Goal: Task Accomplishment & Management: Manage account settings

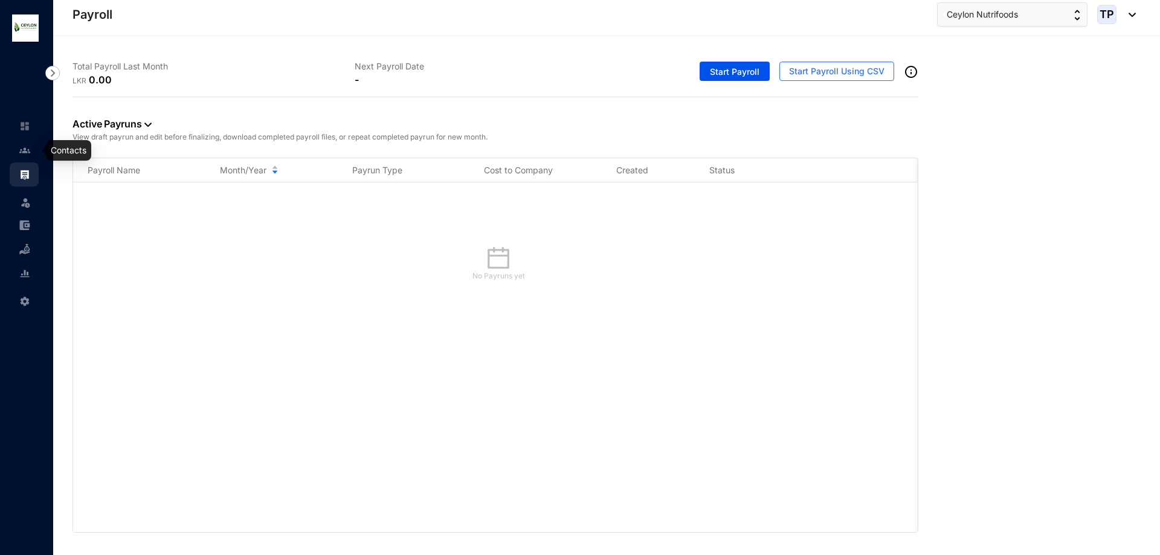
click at [19, 154] on link at bounding box center [34, 150] width 30 height 12
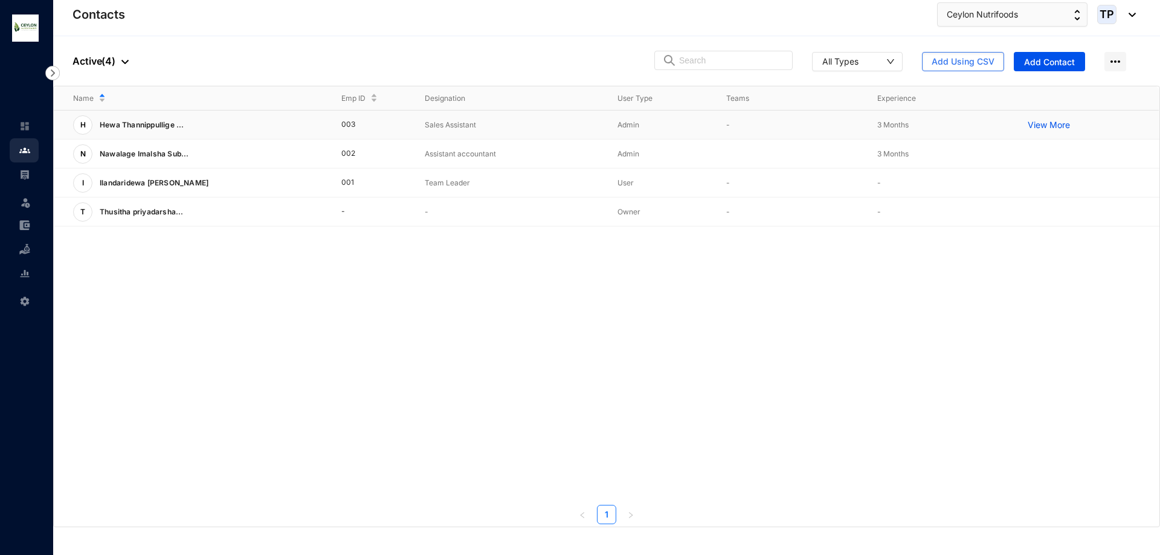
click at [1058, 128] on p "View More" at bounding box center [1052, 125] width 48 height 12
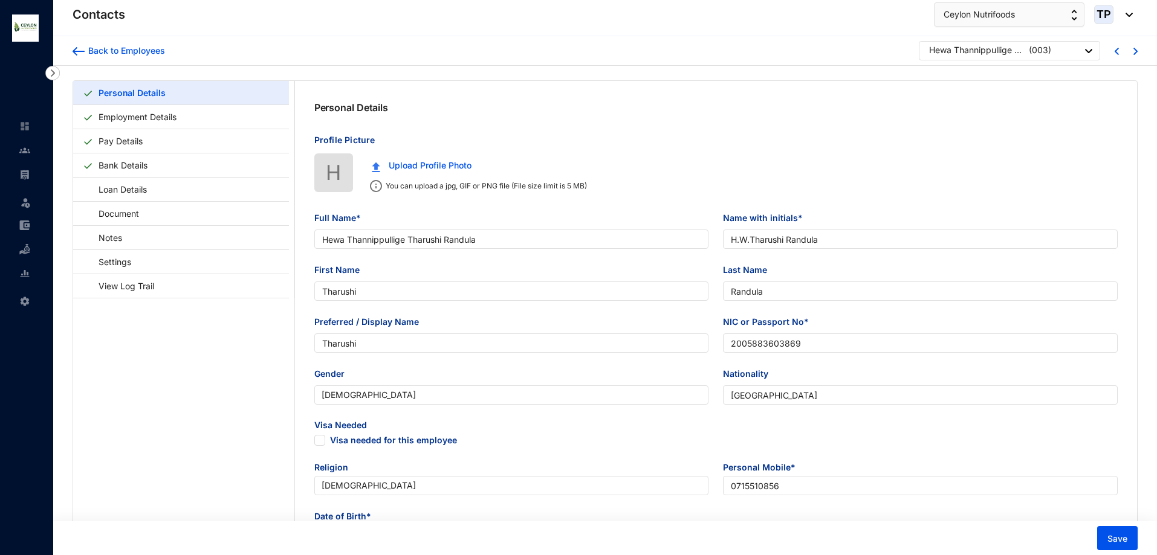
type input "Hewa Thannippullige Tharushi Randula"
type input "H.W.Tharushi Randula"
type input "Tharushi"
type input "Randula"
type input "Tharushi"
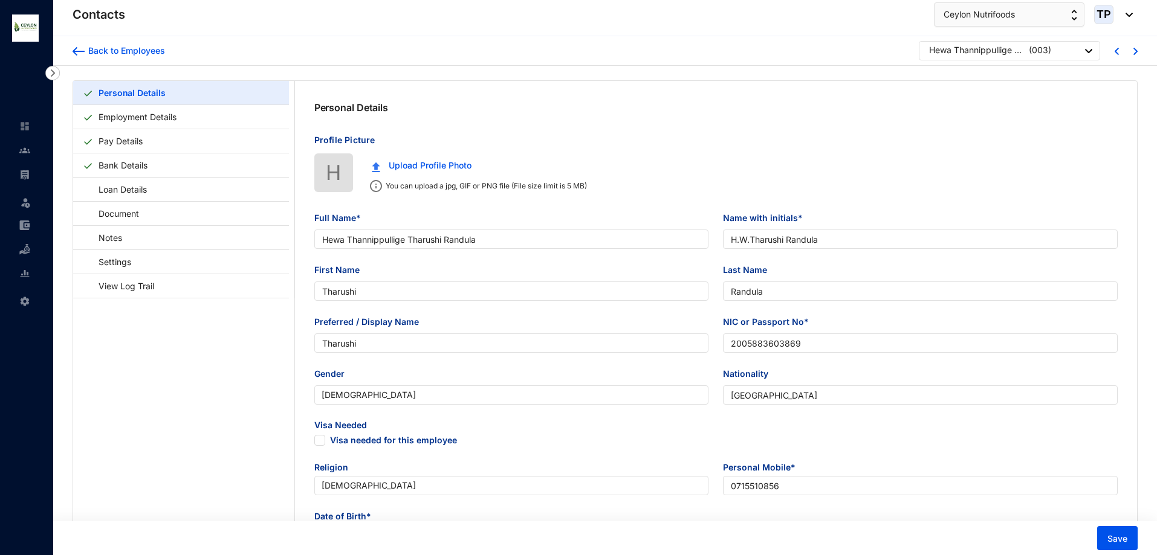
type input "2005883603869"
type input "[GEOGRAPHIC_DATA]"
type input "0715510856"
type input "[STREET_ADDRESS]"
checkbox input "true"
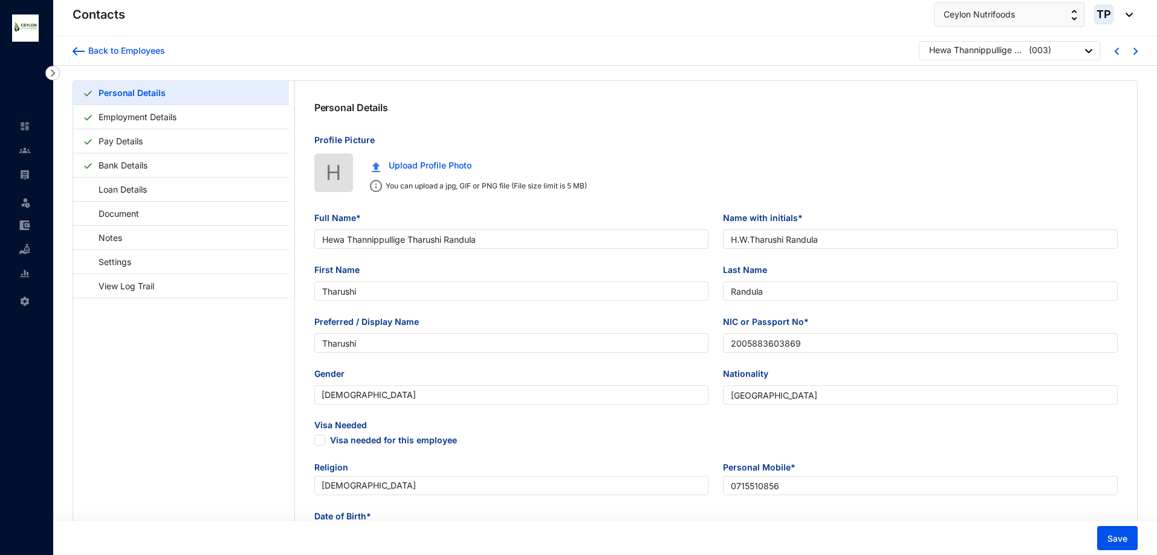
radio input "true"
type input "[DATE]"
click at [181, 115] on link "Employment Details" at bounding box center [138, 117] width 88 height 25
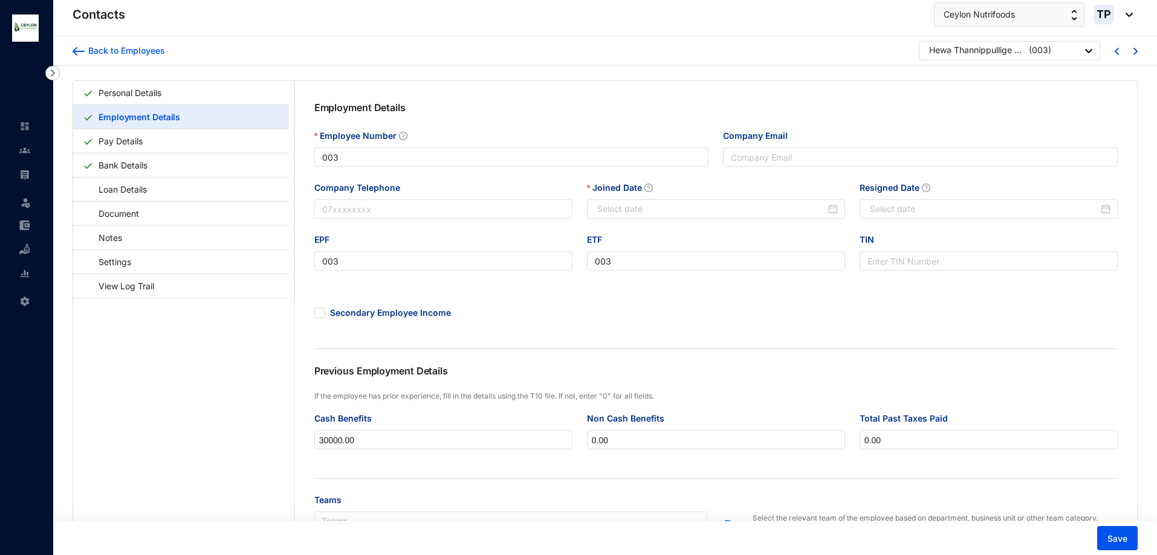
type input "[DATE]"
click at [19, 154] on img at bounding box center [24, 150] width 11 height 11
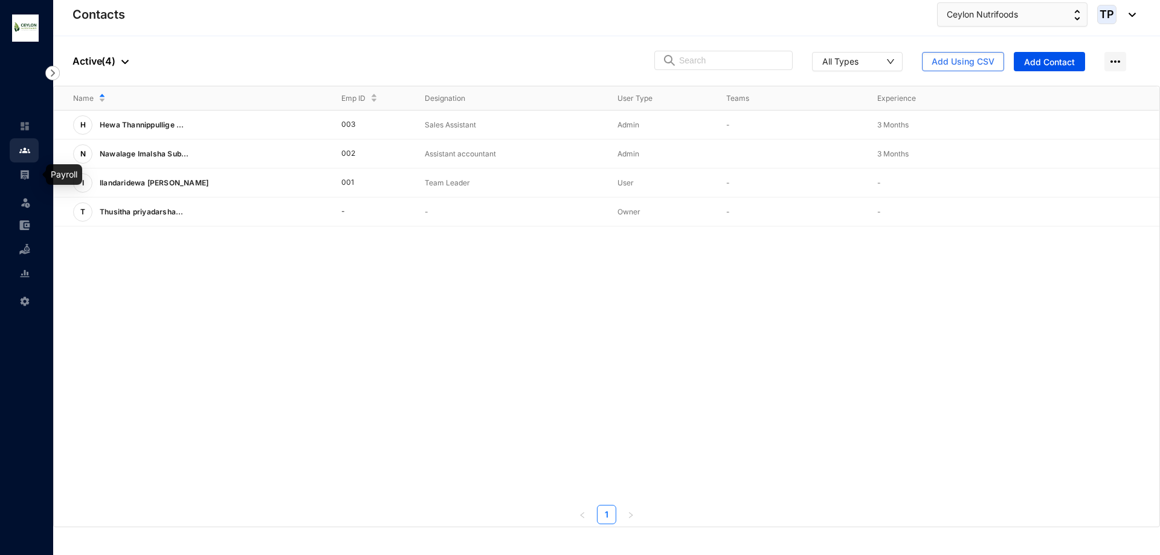
click at [21, 176] on img at bounding box center [24, 174] width 11 height 11
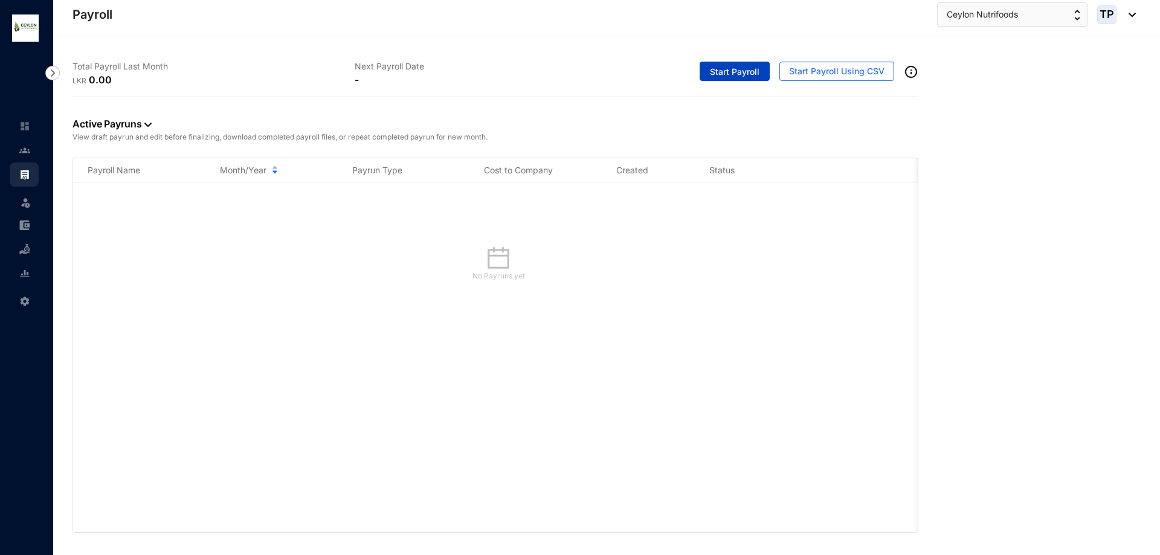
click at [752, 73] on span "Start Payroll" at bounding box center [735, 72] width 50 height 12
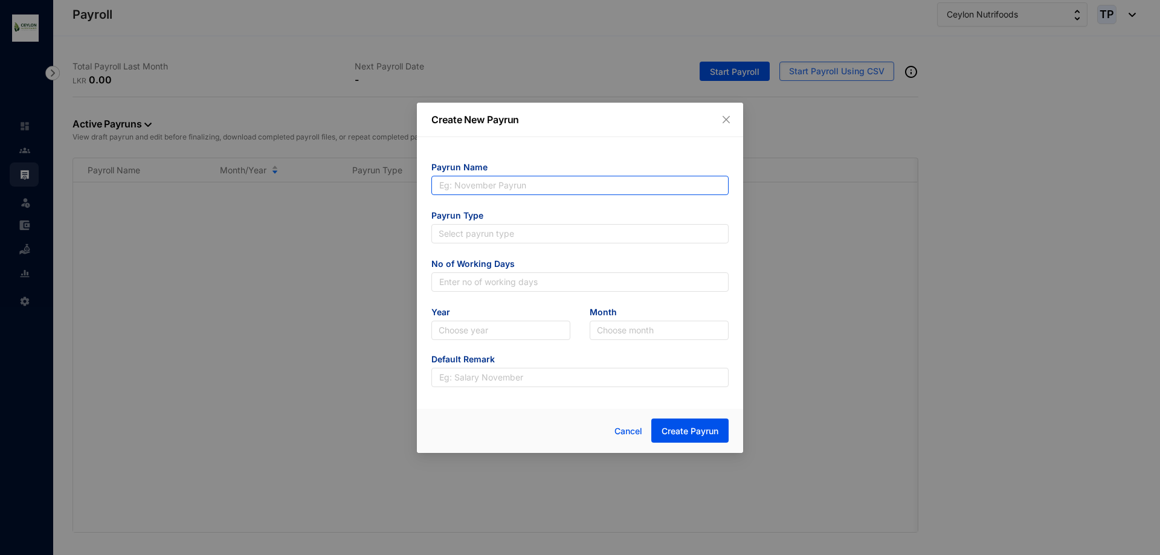
click at [646, 184] on input "text" at bounding box center [580, 185] width 297 height 19
type input "[PERSON_NAME]"
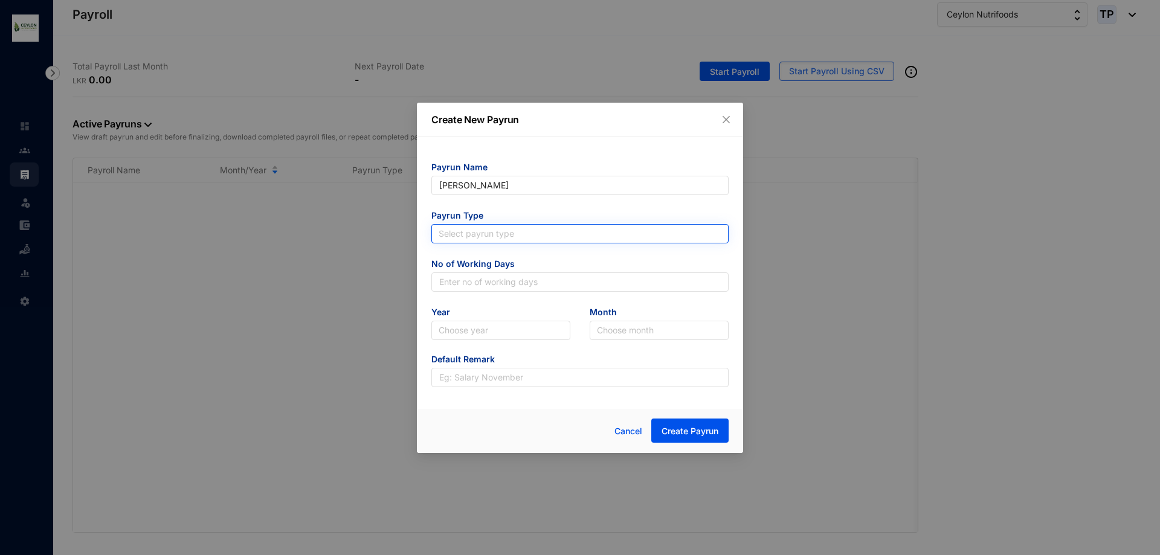
type input "[PERSON_NAME]"
click at [566, 235] on input "search" at bounding box center [580, 234] width 283 height 18
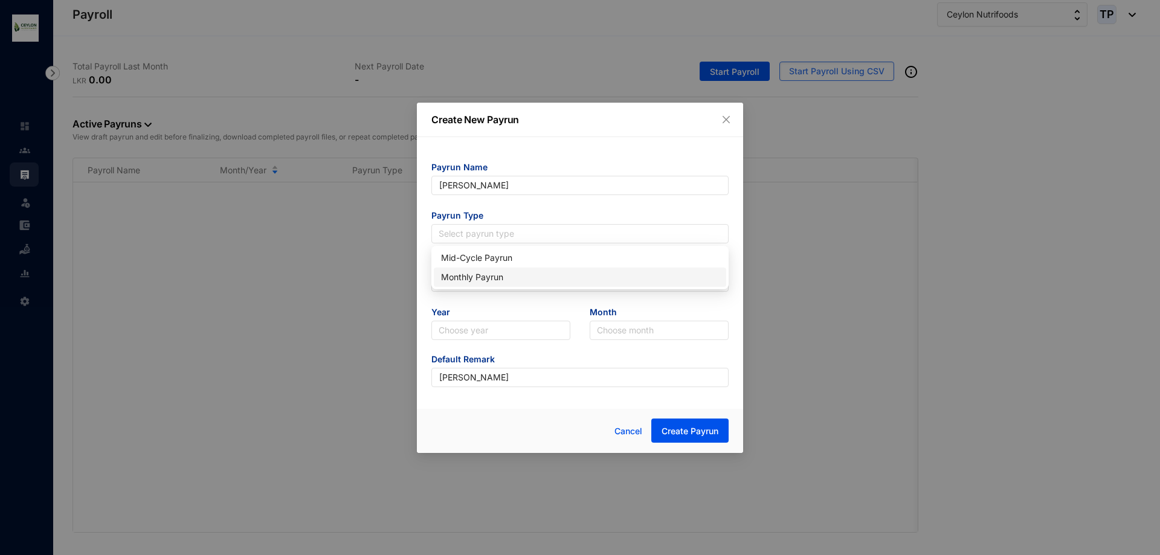
click at [554, 275] on div "Monthly Payrun" at bounding box center [580, 277] width 278 height 13
click at [548, 277] on input "text" at bounding box center [580, 282] width 297 height 19
type input "25"
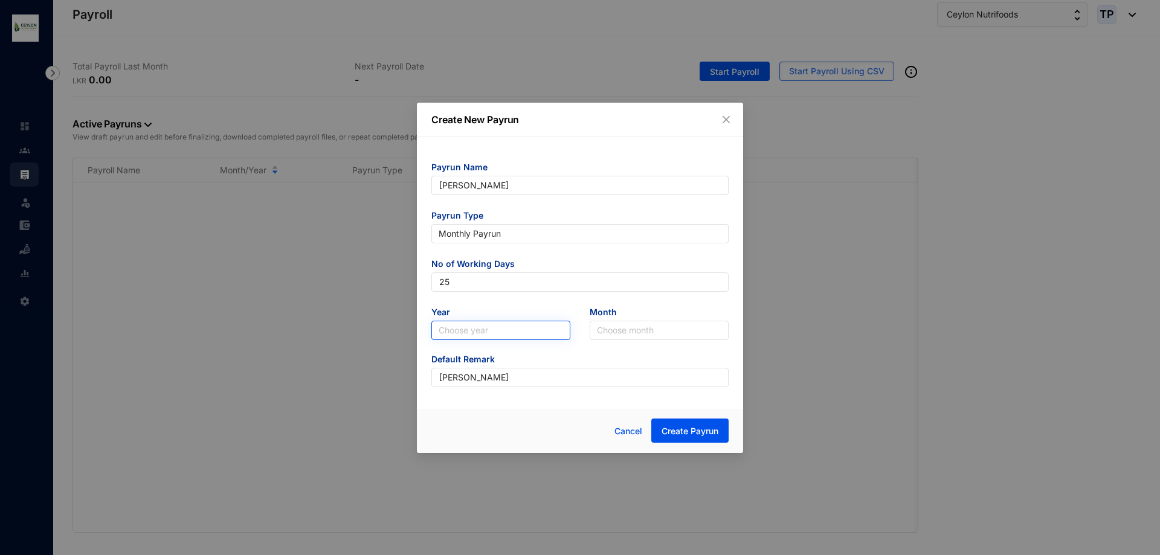
click at [518, 337] on input "search" at bounding box center [501, 331] width 125 height 18
click at [508, 364] on div "2025" at bounding box center [501, 373] width 134 height 19
click at [665, 336] on input "search" at bounding box center [659, 331] width 125 height 18
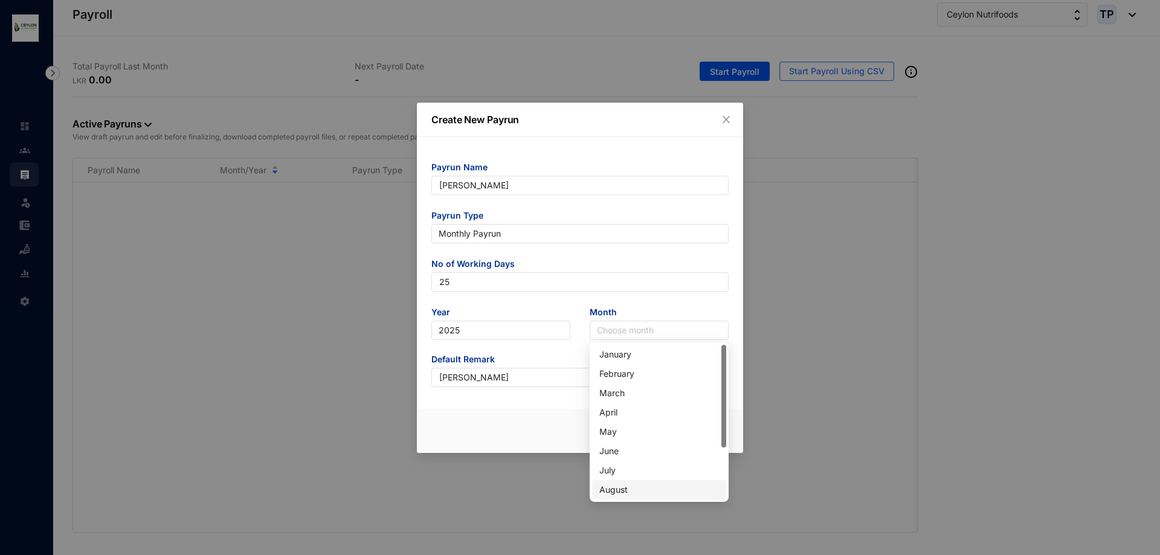
click at [638, 489] on div "August" at bounding box center [660, 490] width 120 height 13
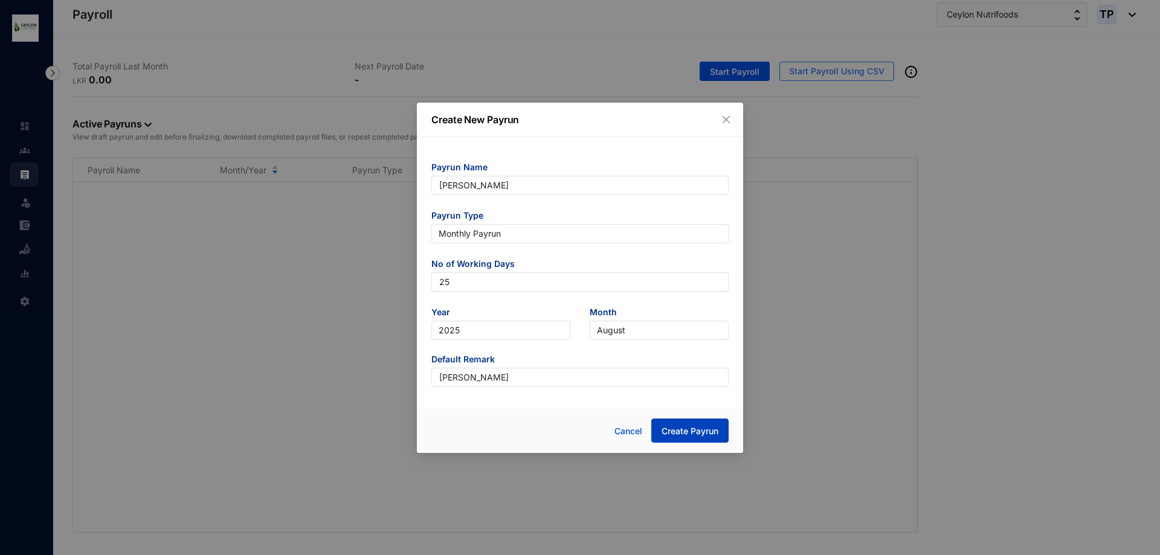
click at [698, 431] on span "Create Payrun" at bounding box center [690, 432] width 57 height 12
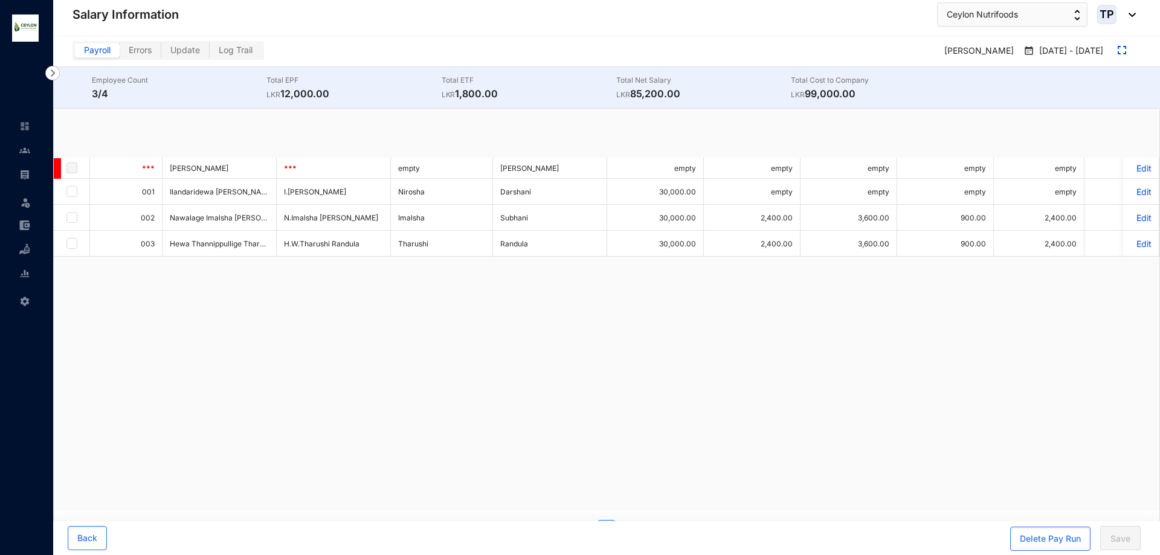
checkbox input "true"
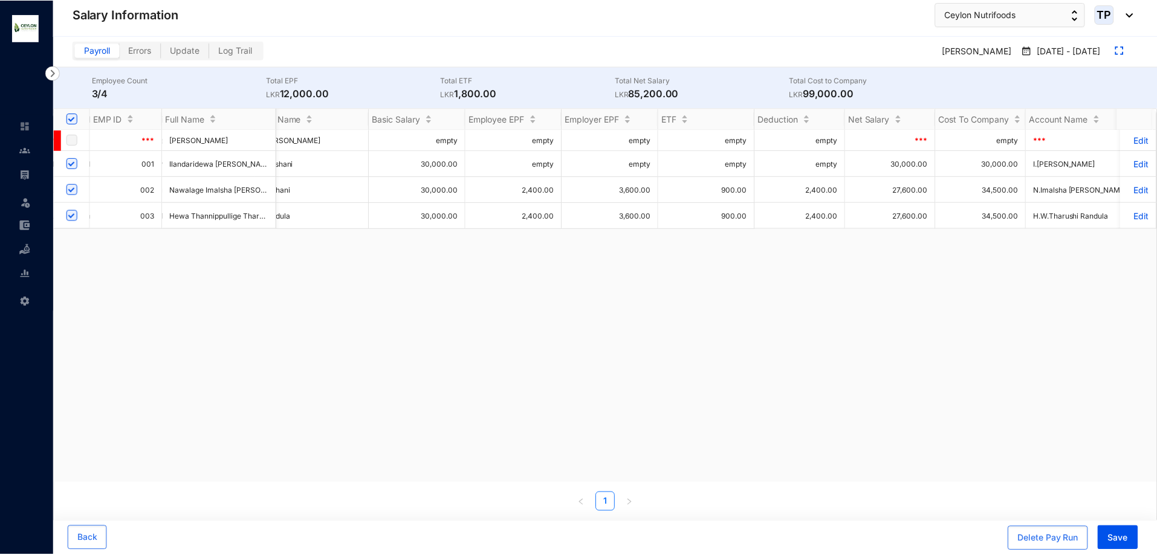
scroll to position [0, 238]
click at [1133, 164] on p "Edit" at bounding box center [1141, 164] width 21 height 10
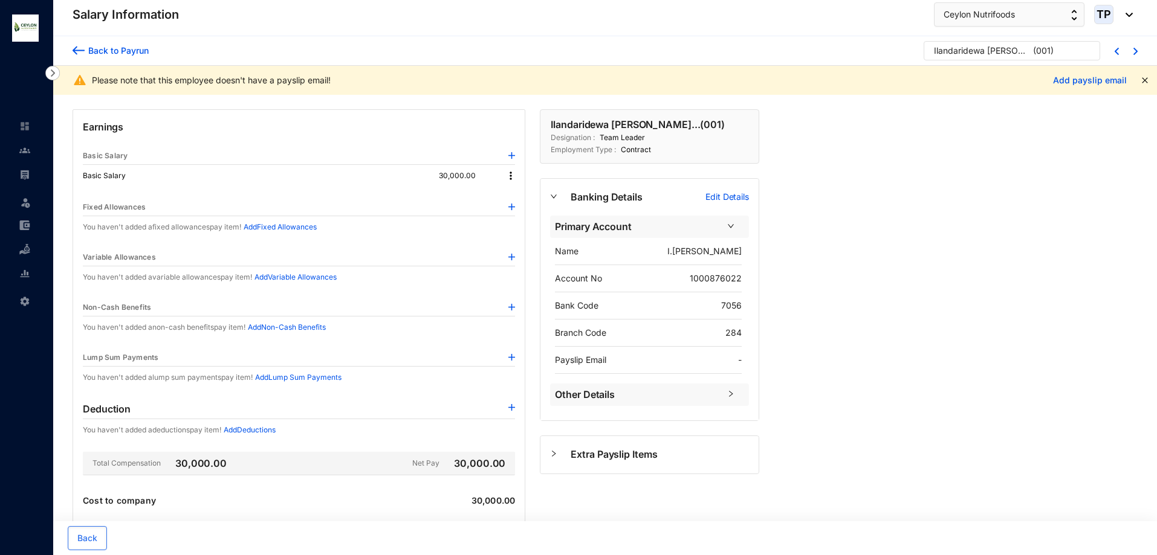
click at [509, 171] on img at bounding box center [511, 176] width 12 height 12
click at [525, 196] on span "Edit" at bounding box center [521, 196] width 15 height 13
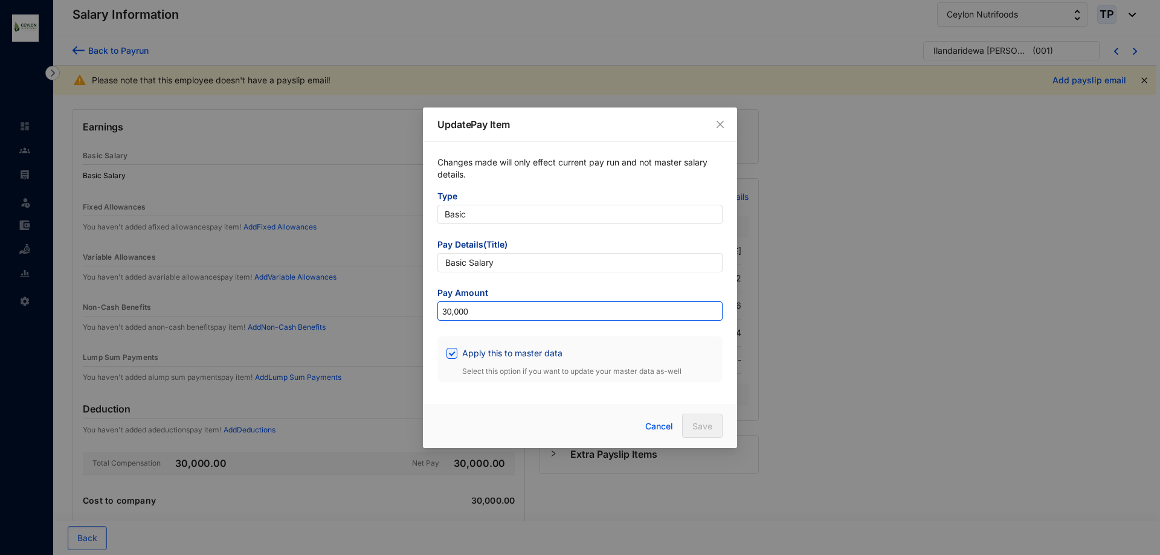
click at [524, 311] on input "30,000" at bounding box center [580, 311] width 284 height 19
click at [453, 354] on input "Apply this to master data" at bounding box center [451, 352] width 8 height 8
checkbox input "false"
drag, startPoint x: 467, startPoint y: 317, endPoint x: 439, endPoint y: 317, distance: 28.4
click at [439, 317] on input "30,000" at bounding box center [580, 311] width 284 height 19
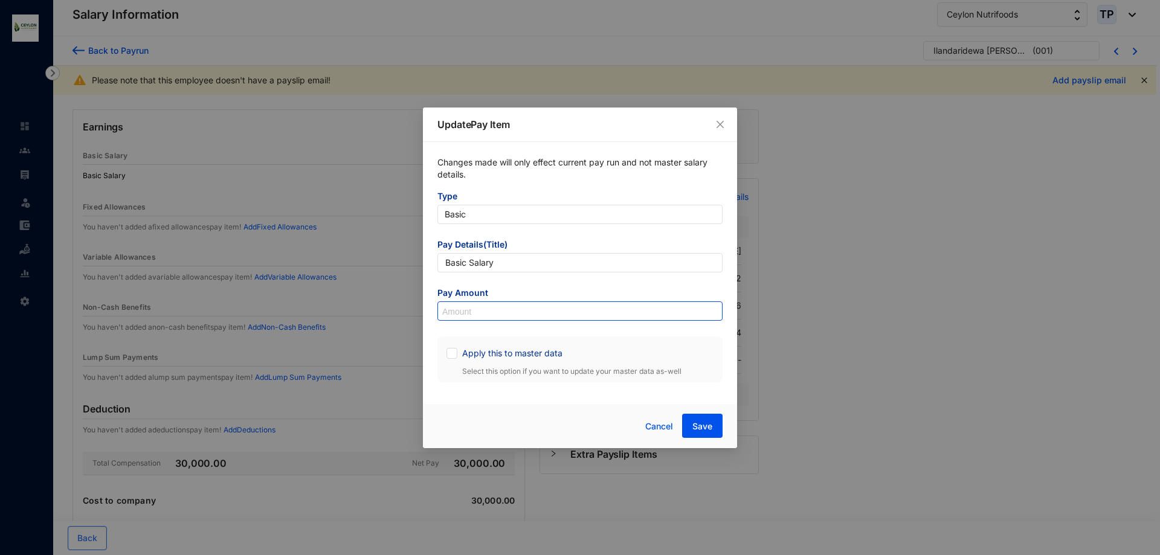
click at [445, 316] on input at bounding box center [580, 311] width 284 height 19
type input "30,000"
click at [503, 252] on span "Pay Details(Title)" at bounding box center [580, 246] width 285 height 15
click at [455, 360] on label "Apply this to master data" at bounding box center [507, 353] width 121 height 13
click at [455, 357] on input "Apply this to master data" at bounding box center [451, 352] width 8 height 8
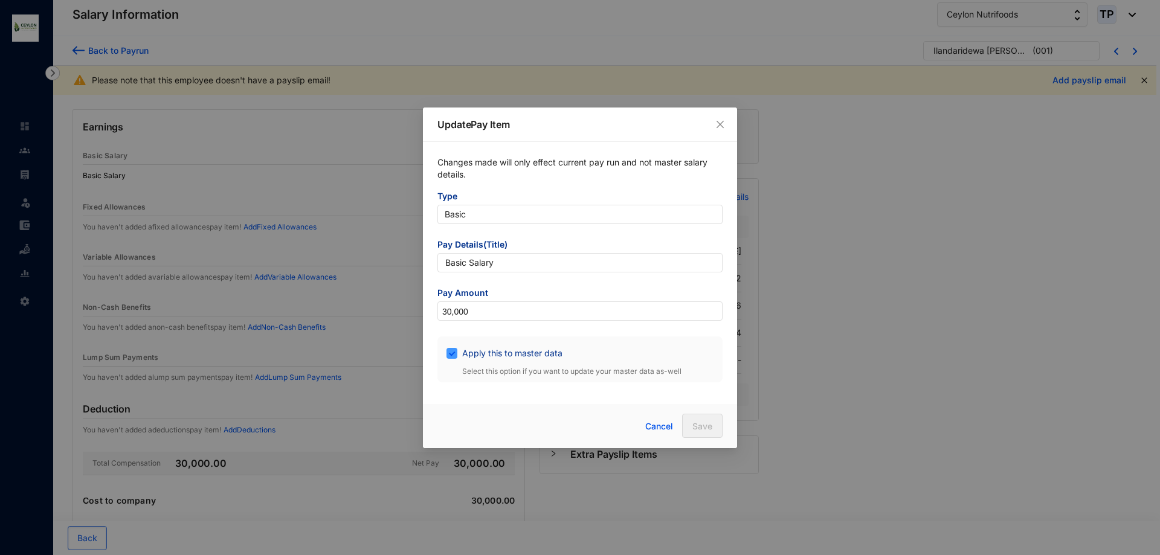
click at [454, 355] on input "Apply this to master data" at bounding box center [451, 352] width 8 height 8
checkbox input "false"
click at [706, 427] on span "Save" at bounding box center [703, 427] width 20 height 12
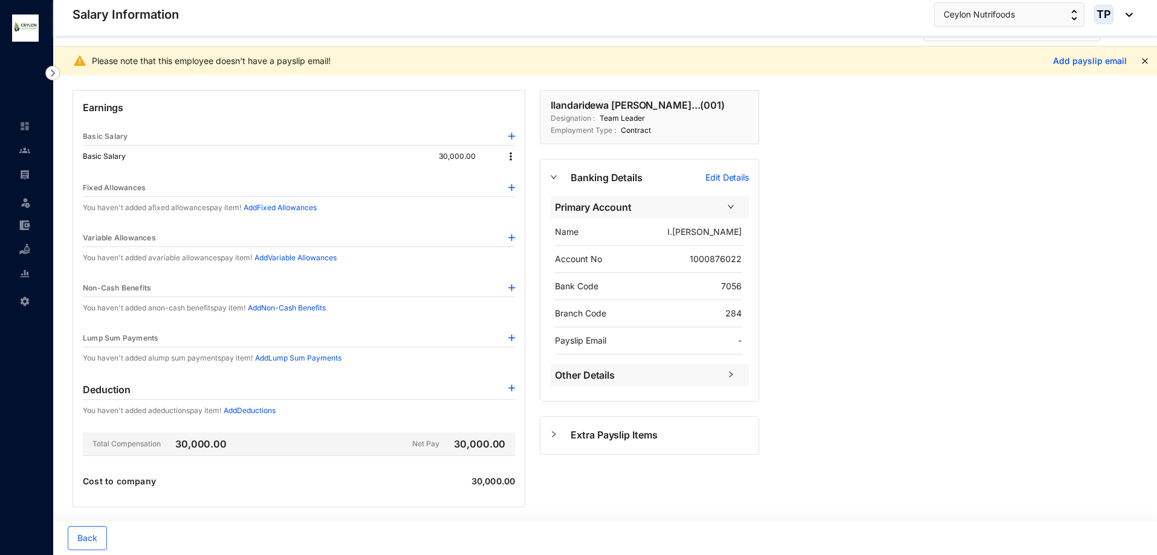
scroll to position [28, 0]
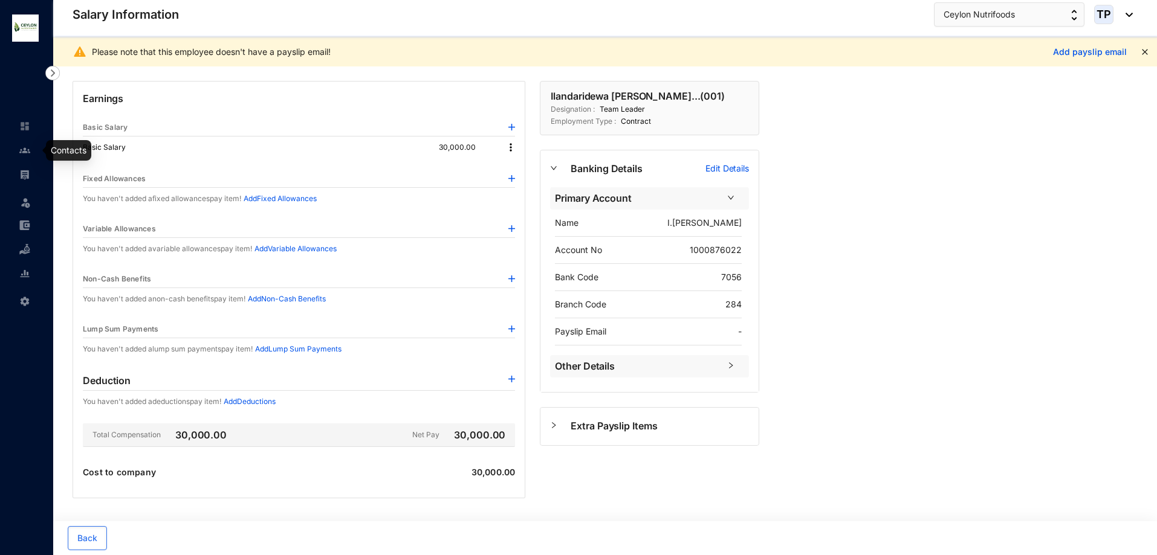
click at [32, 152] on link at bounding box center [34, 150] width 30 height 12
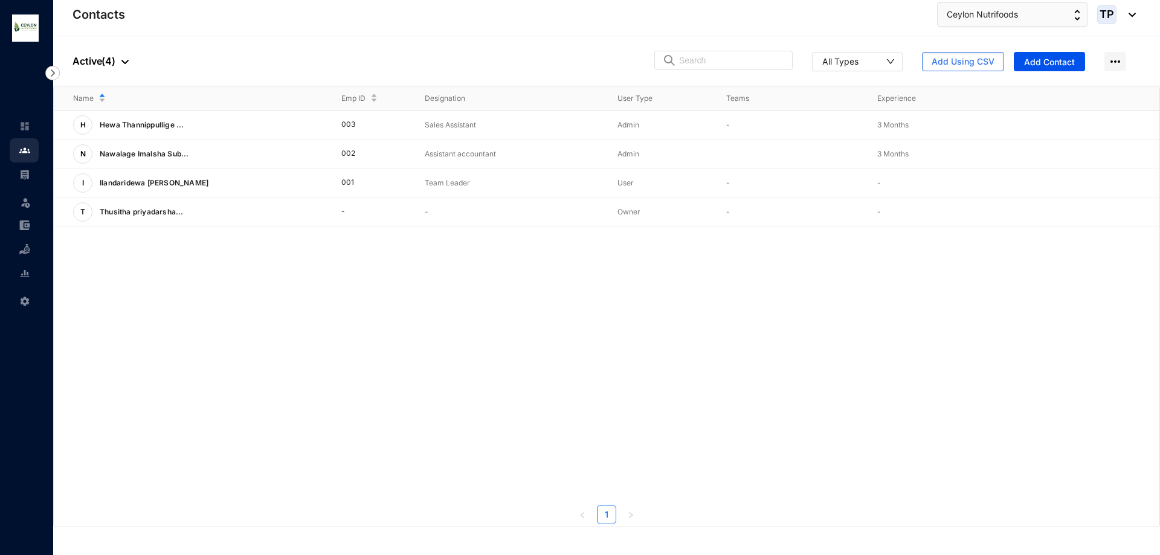
click at [31, 175] on link at bounding box center [34, 175] width 30 height 12
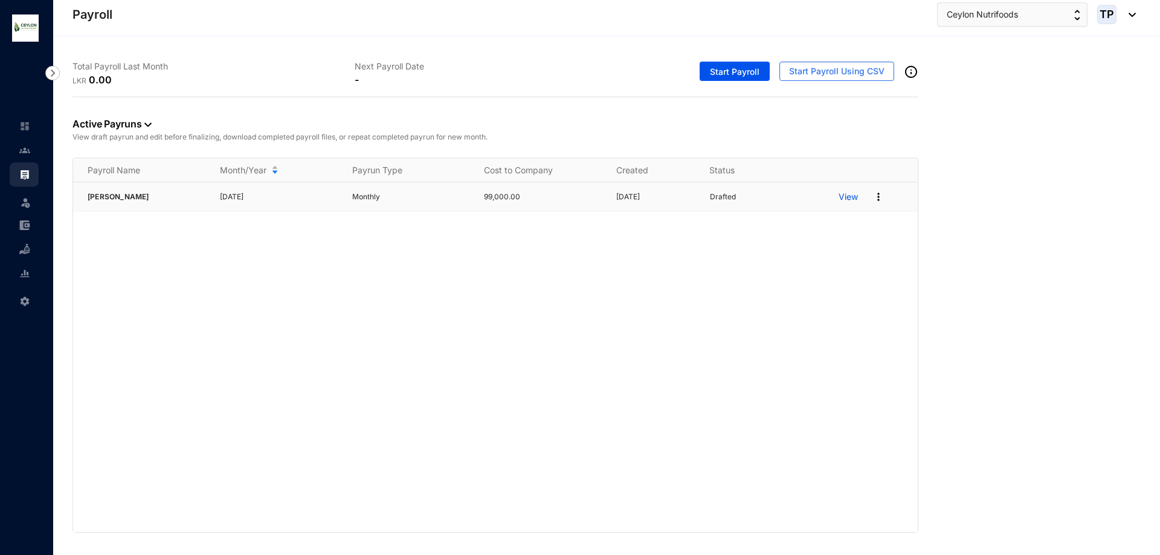
click at [855, 201] on p "View" at bounding box center [848, 197] width 19 height 12
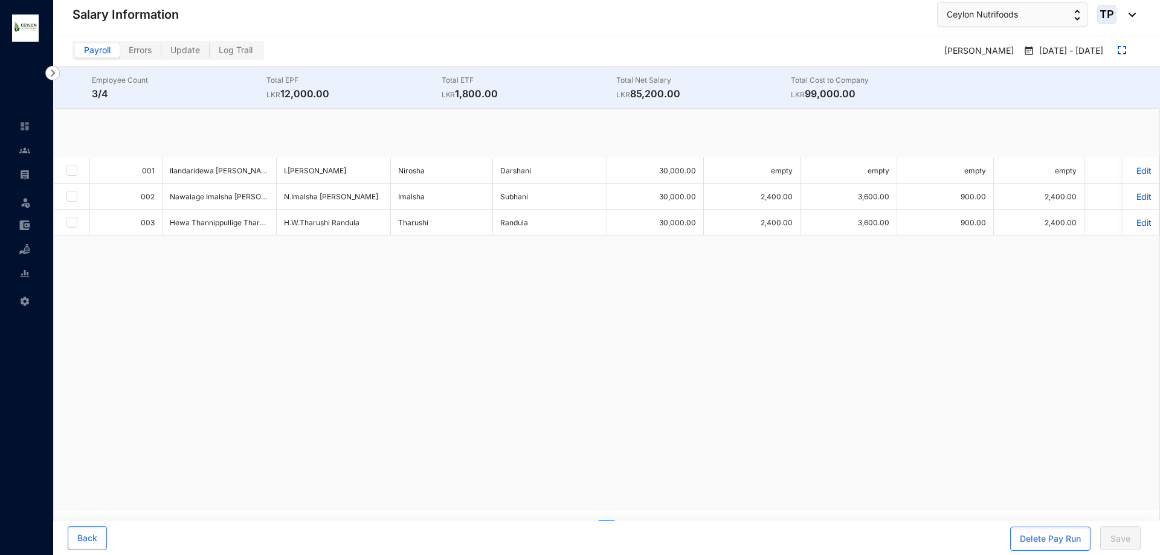
checkbox input "true"
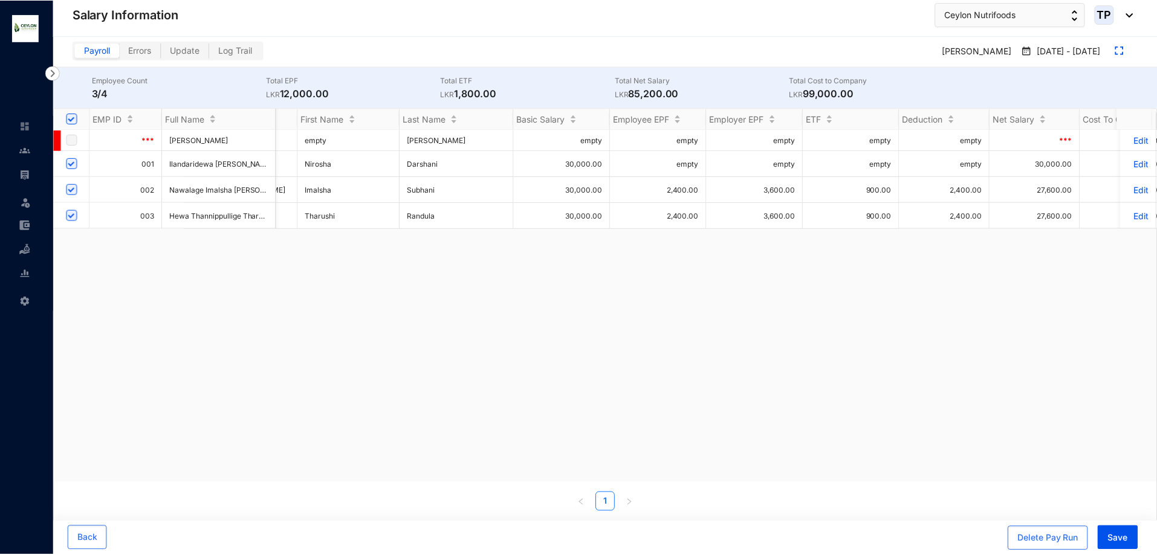
scroll to position [0, 351]
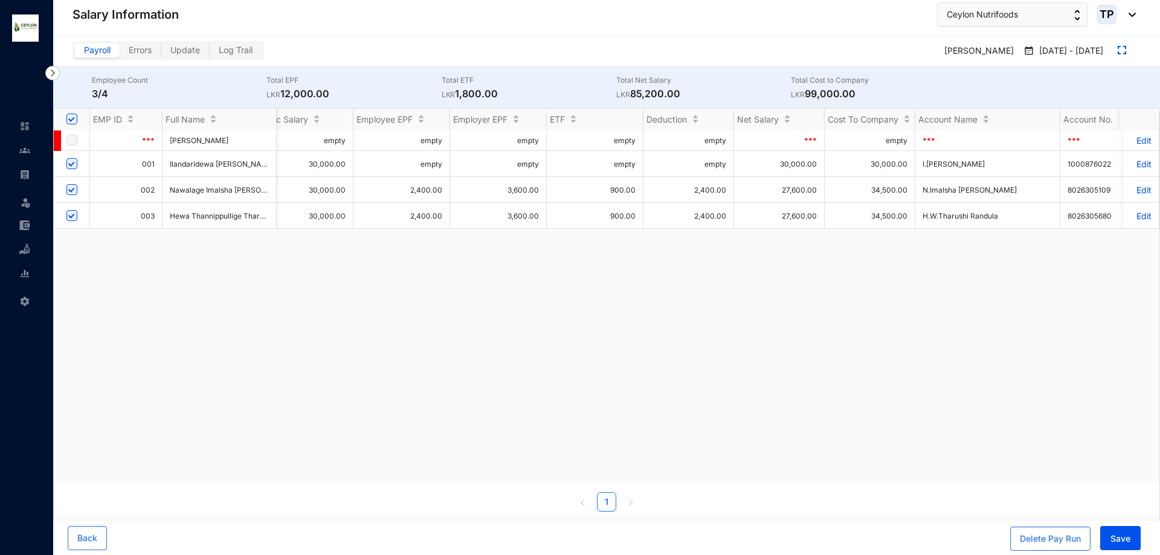
click at [1134, 191] on p "Edit" at bounding box center [1141, 190] width 21 height 10
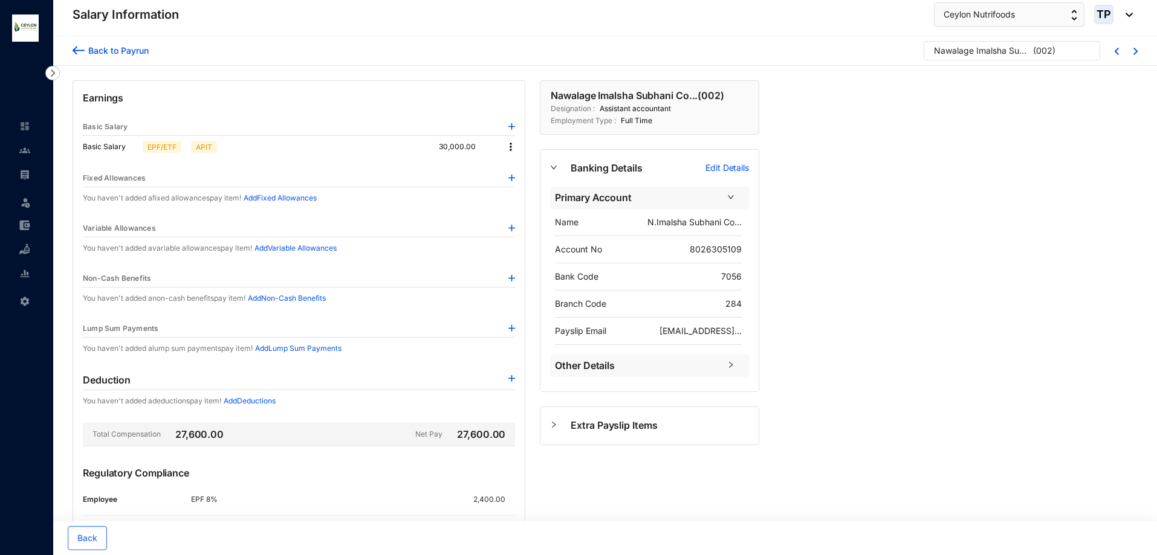
click at [513, 146] on img at bounding box center [511, 147] width 12 height 12
click at [510, 146] on img at bounding box center [511, 147] width 12 height 12
click at [510, 149] on img at bounding box center [511, 147] width 12 height 12
click at [511, 165] on li "Edit" at bounding box center [522, 167] width 30 height 19
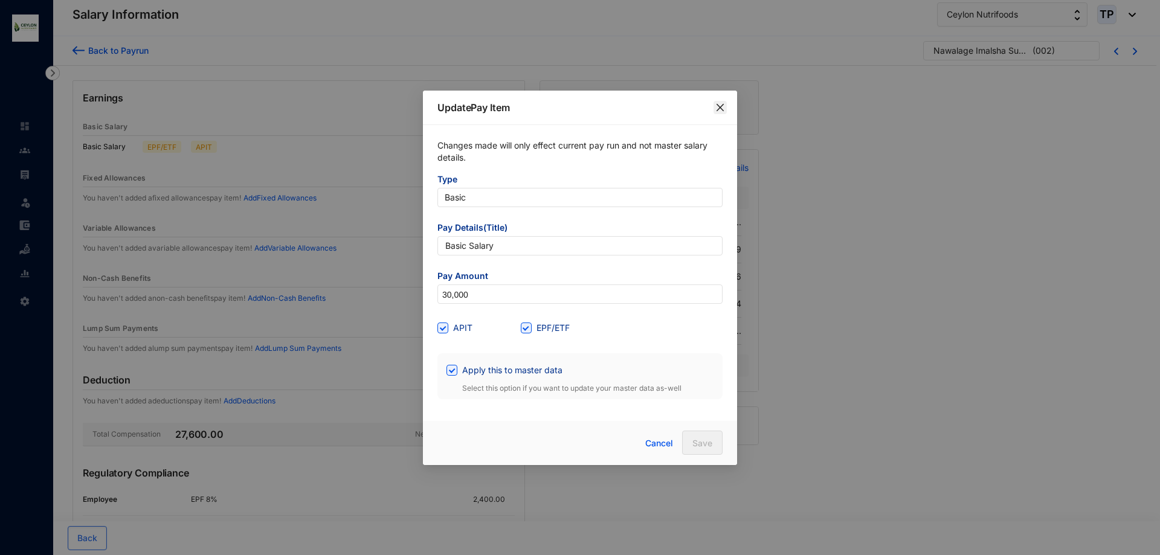
click at [722, 108] on icon "close" at bounding box center [721, 108] width 10 height 10
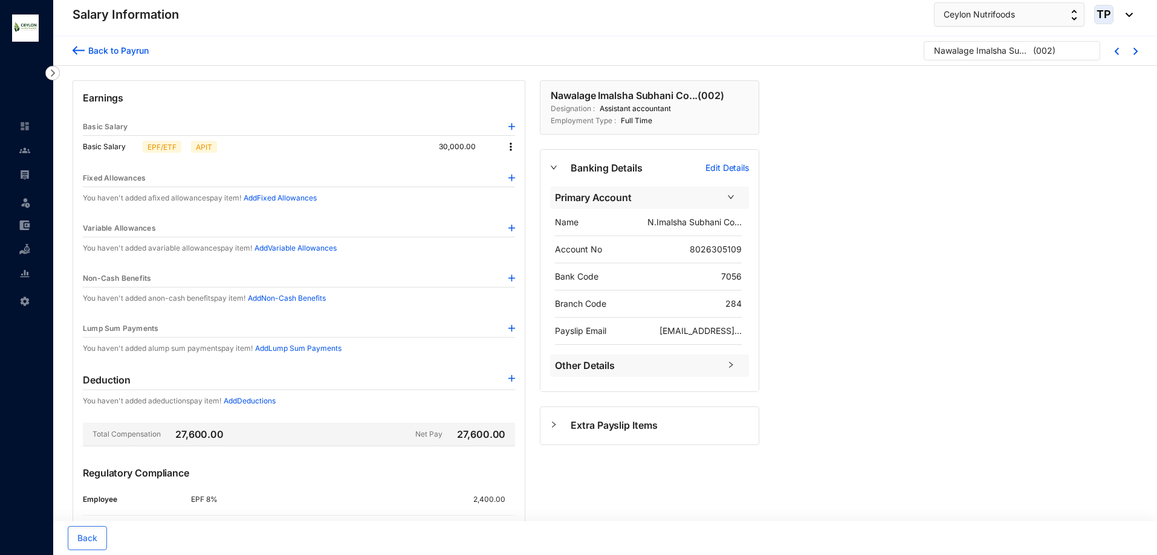
click at [633, 365] on span "Other Details" at bounding box center [637, 365] width 165 height 15
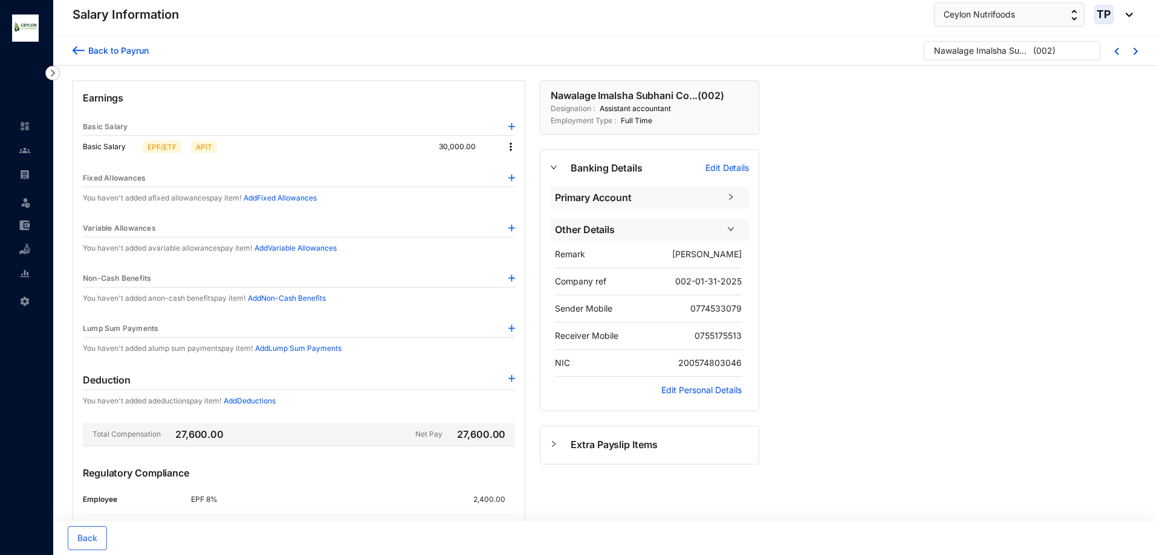
click at [667, 390] on p "Edit Personal Details" at bounding box center [701, 390] width 80 height 12
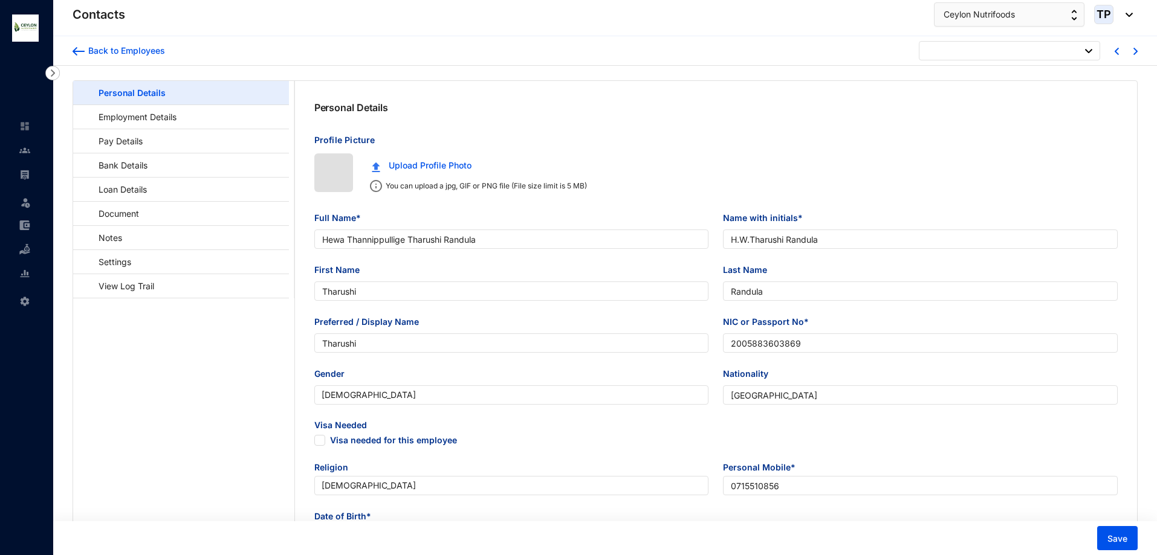
type input "[DATE]"
checkbox input "false"
type input "Nawalage Imalsha [PERSON_NAME]"
type input "N.Imalsha [PERSON_NAME]"
type input "Imalsha"
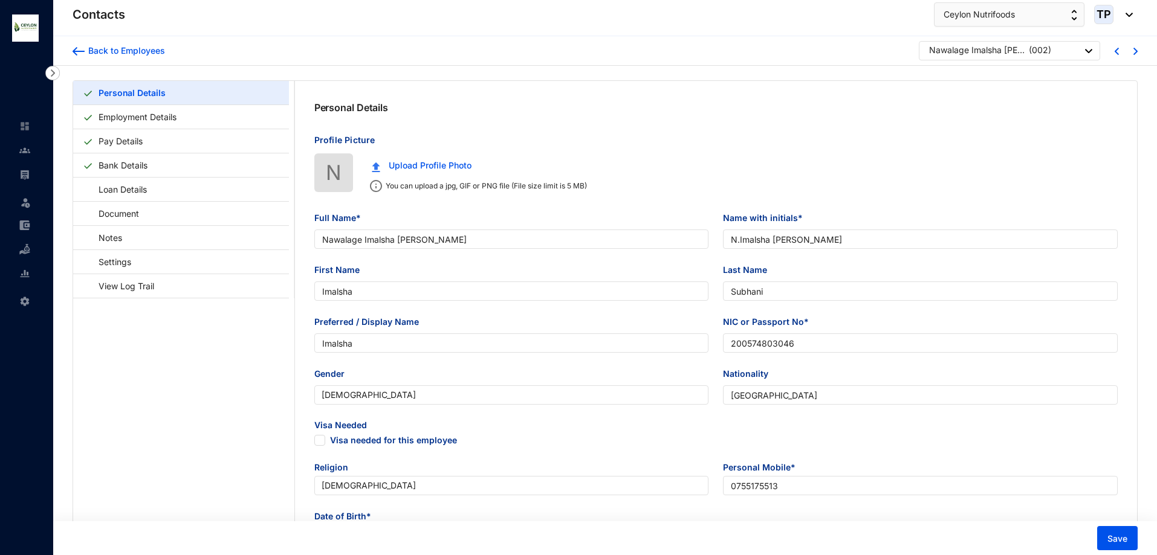
type input "Subhani"
type input "Imalsha"
type input "200574803046"
type input "0755175513"
type input "[STREET_ADDRESS]"
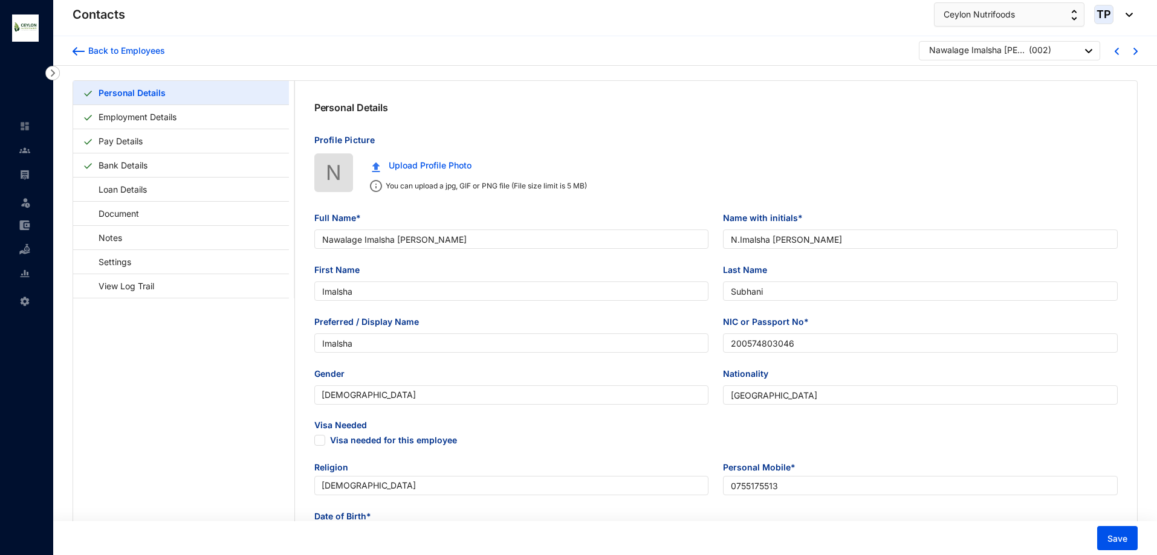
checkbox input "true"
type input "[PERSON_NAME]"
type input "Father"
type input "0752812251"
type input "[DATE]"
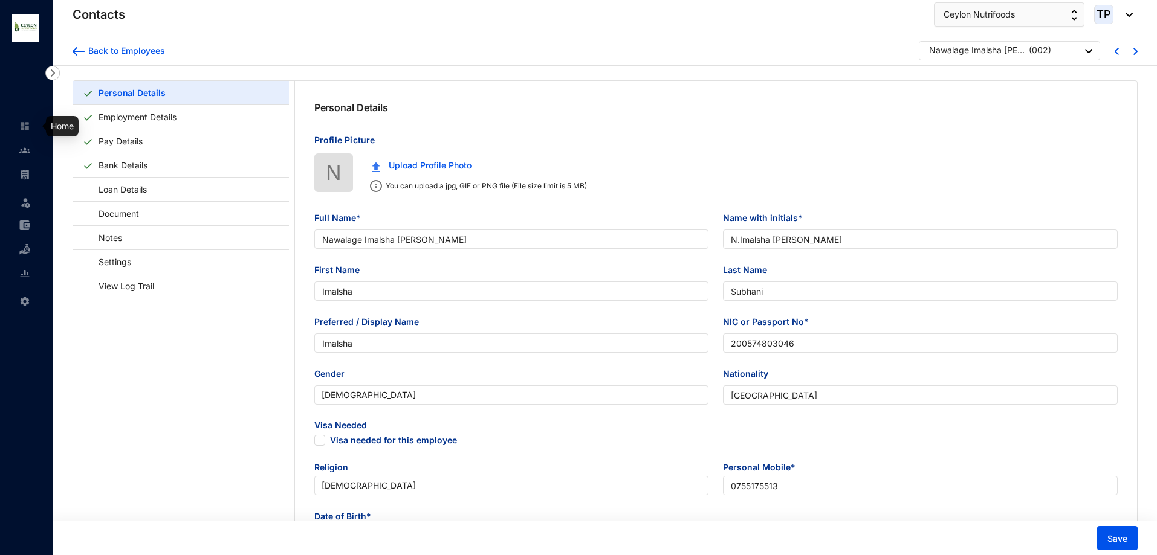
click at [29, 122] on link at bounding box center [34, 126] width 30 height 12
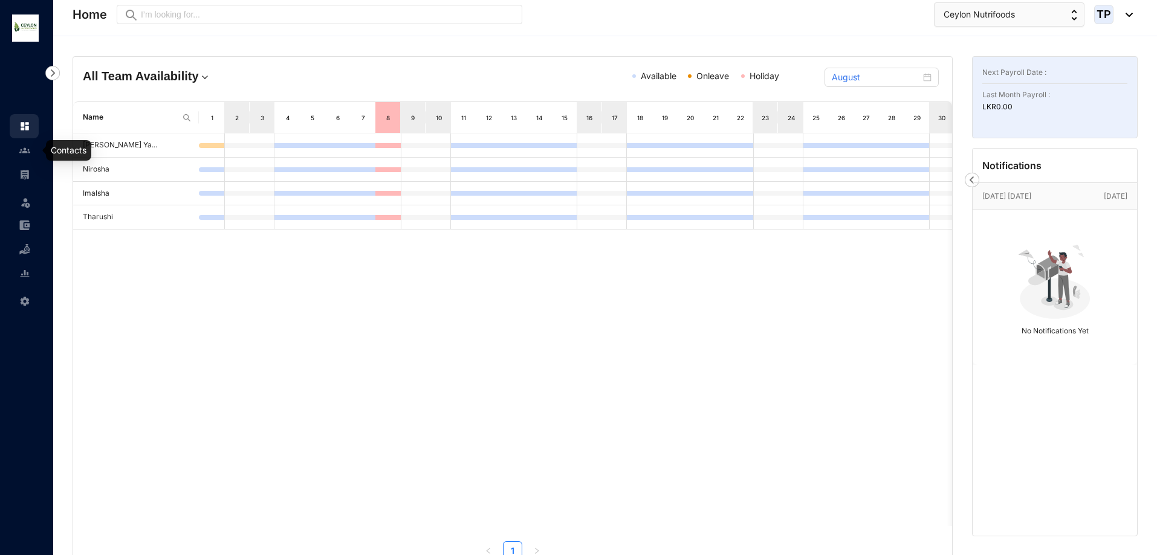
click at [25, 152] on img at bounding box center [24, 150] width 11 height 11
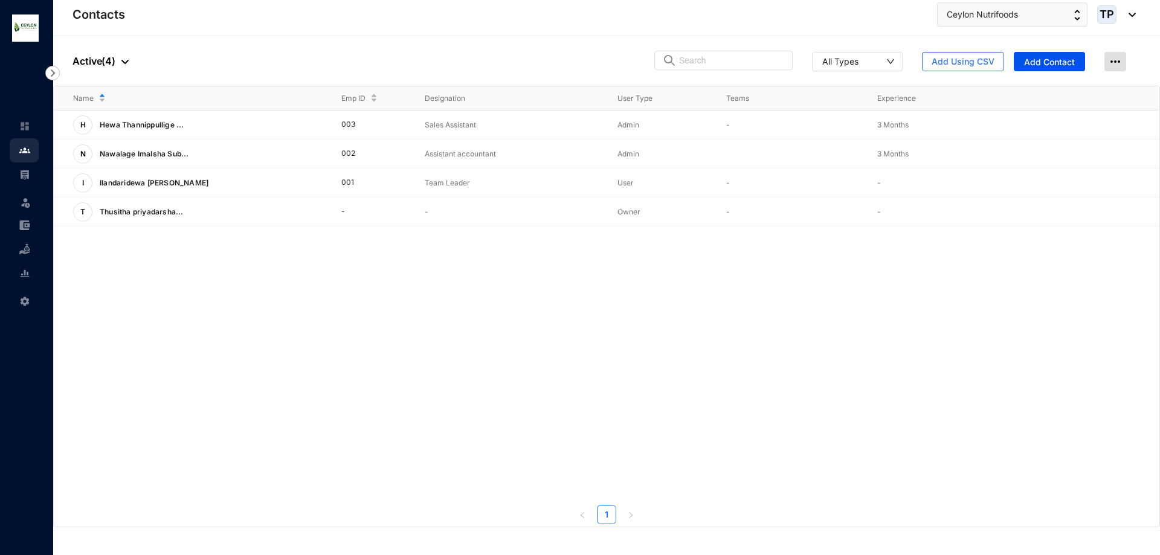
click at [1109, 66] on img at bounding box center [1116, 61] width 22 height 19
click at [1057, 155] on p "View More" at bounding box center [1052, 154] width 48 height 12
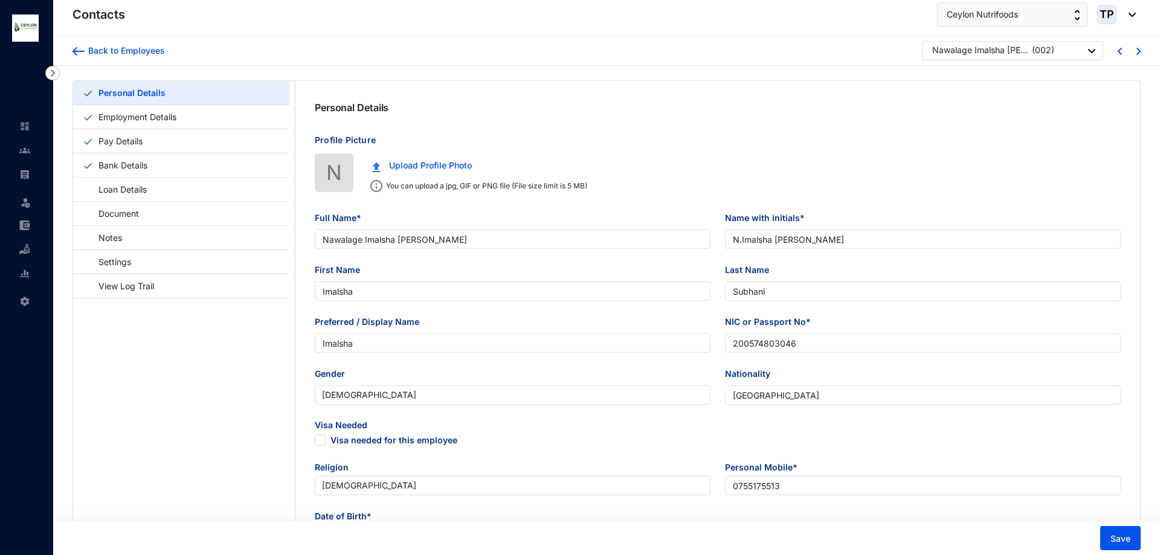
type input "[DATE]"
click at [1093, 48] on div "Nawalage Imalsha [PERSON_NAME] ( 002 )" at bounding box center [1009, 50] width 181 height 19
click at [1087, 50] on img at bounding box center [1088, 51] width 7 height 4
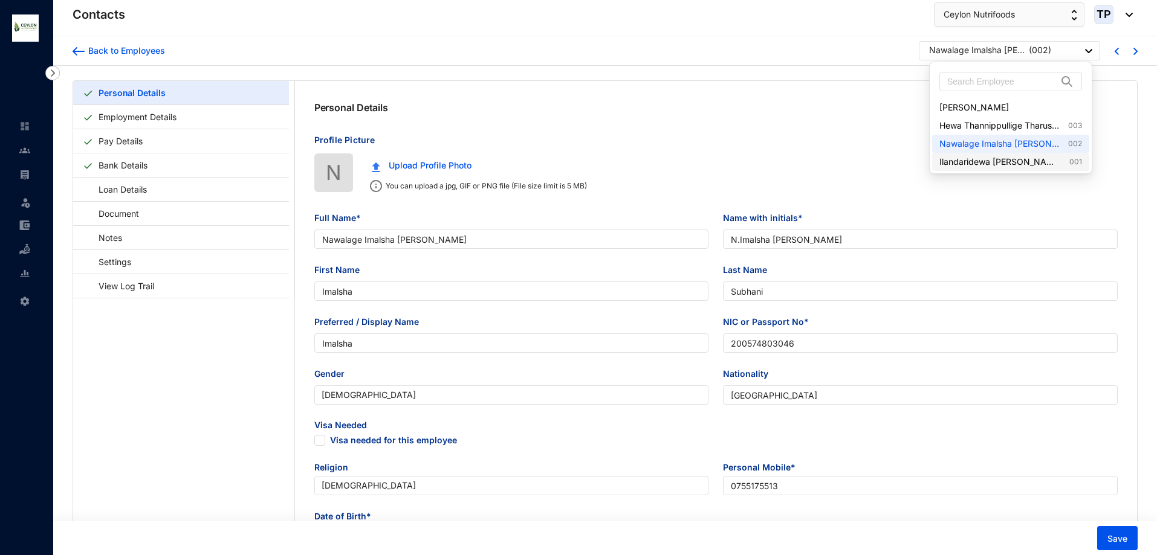
click at [1003, 158] on link "Ilandaridewa [PERSON_NAME] 001" at bounding box center [1010, 162] width 143 height 12
checkbox input "false"
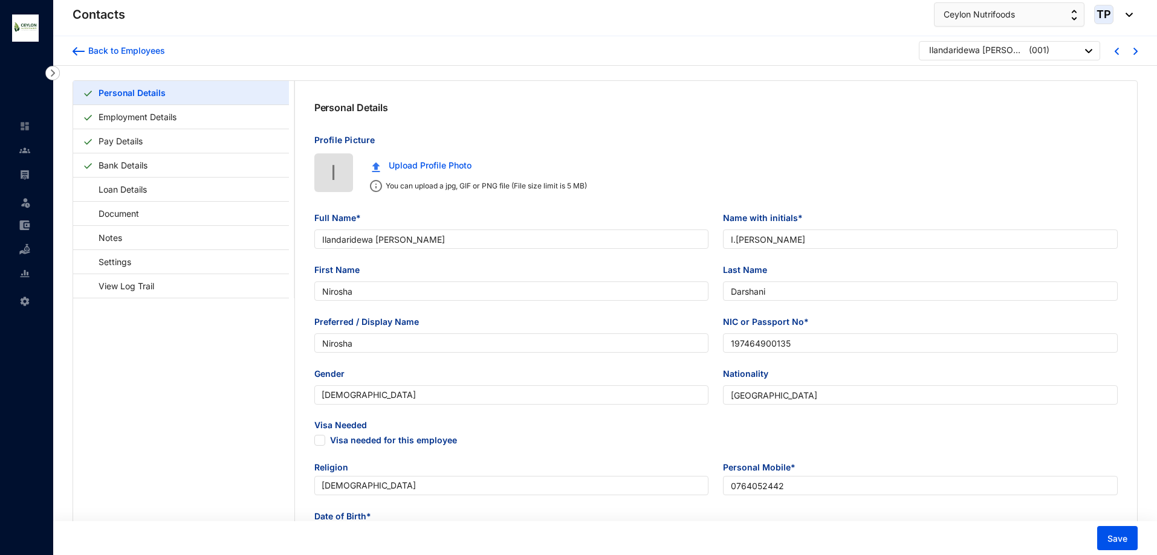
type input "Ilandaridewa [PERSON_NAME]"
type input "I.[PERSON_NAME]"
type input "Nirosha"
type input "Darshani"
type input "Nirosha"
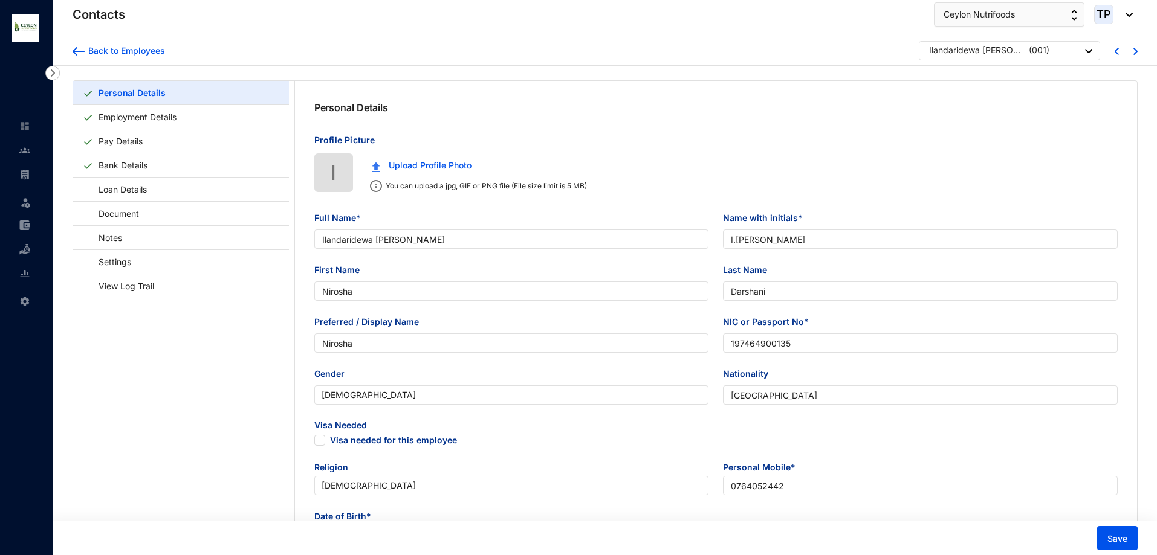
type input "197464900135"
type input "0764052442"
type input "161,Thiththakade"
checkbox input "true"
radio input "false"
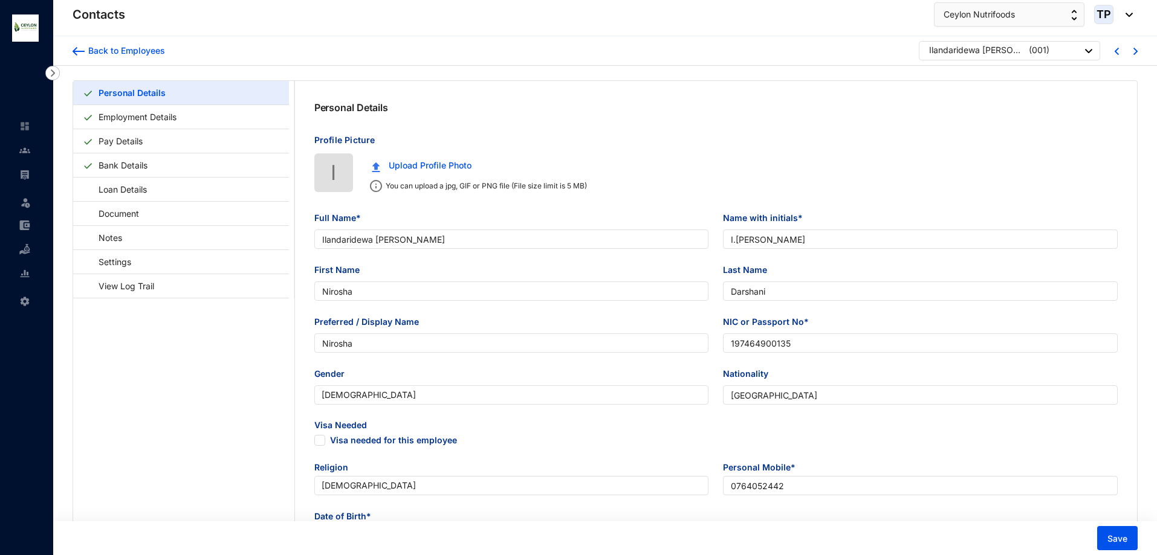
radio input "true"
type input "[DATE]"
click at [164, 113] on link "Employment Details" at bounding box center [138, 117] width 88 height 25
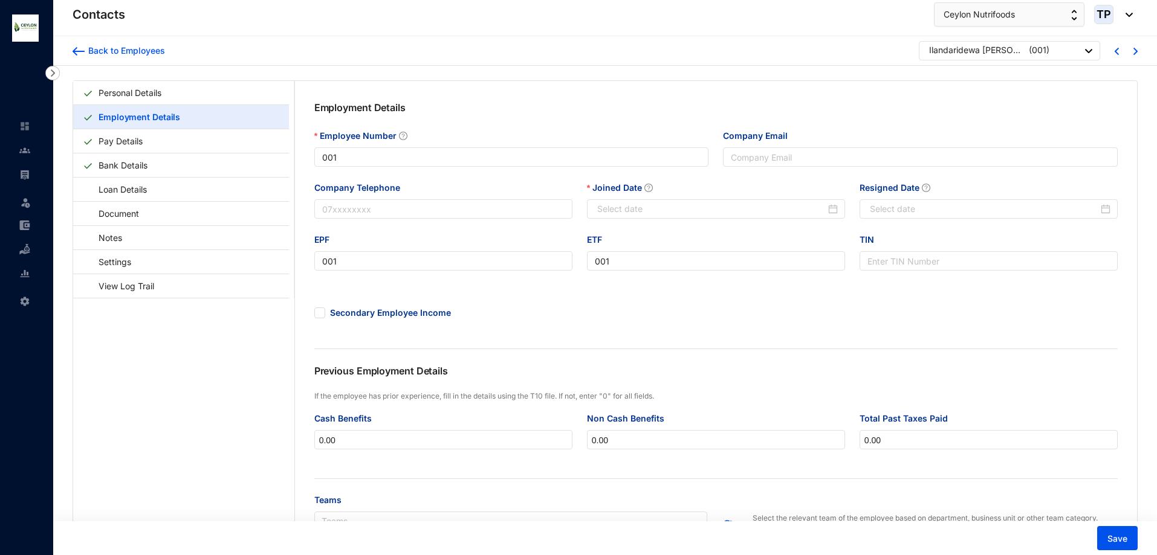
type input "[DATE]"
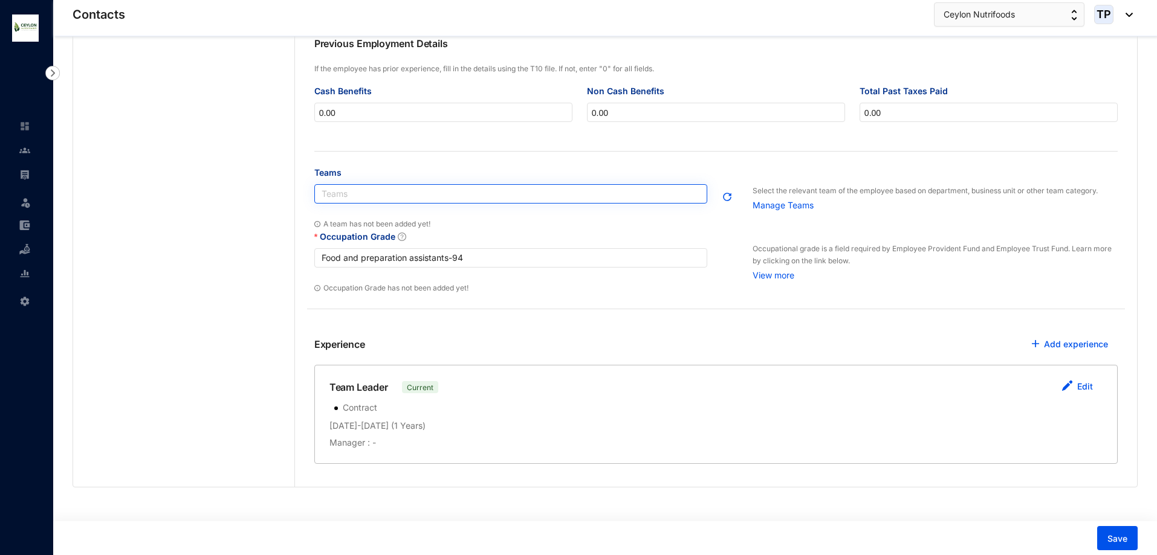
scroll to position [335, 0]
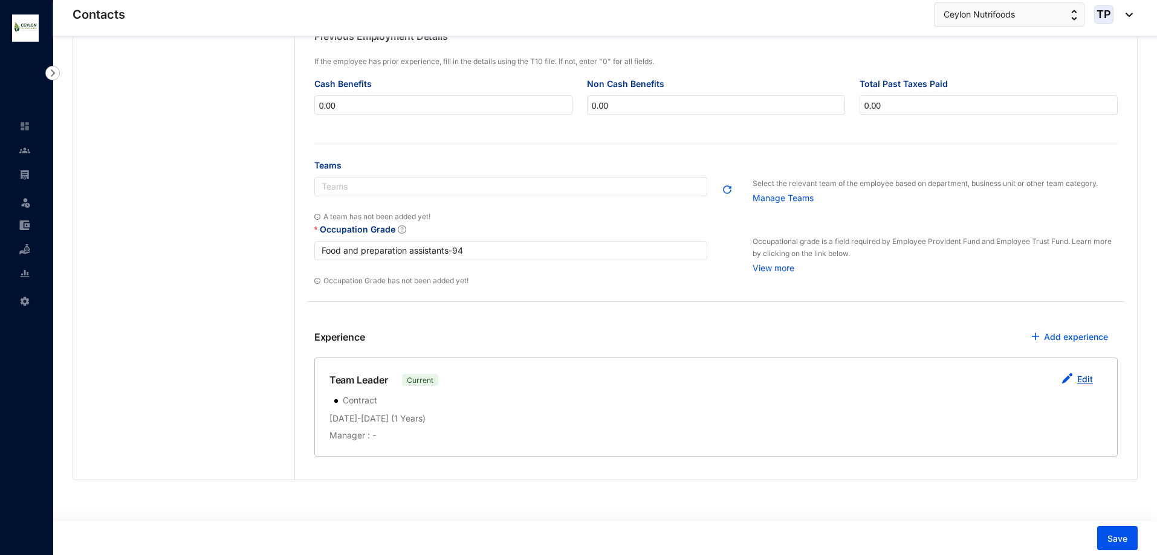
click at [1075, 378] on button "Edit" at bounding box center [1077, 380] width 51 height 24
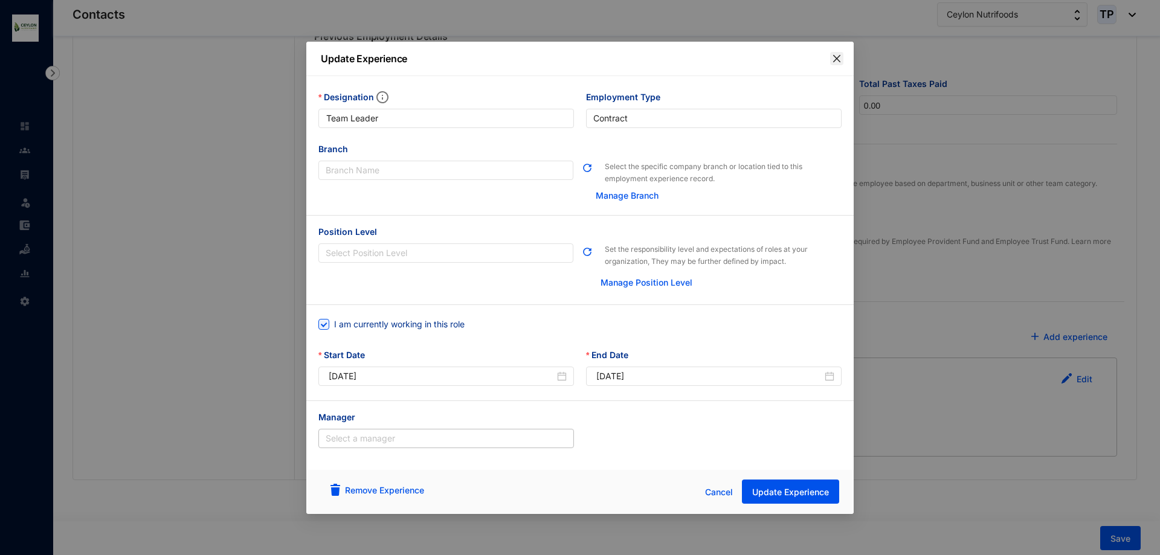
click at [842, 62] on span "Close" at bounding box center [836, 59] width 13 height 10
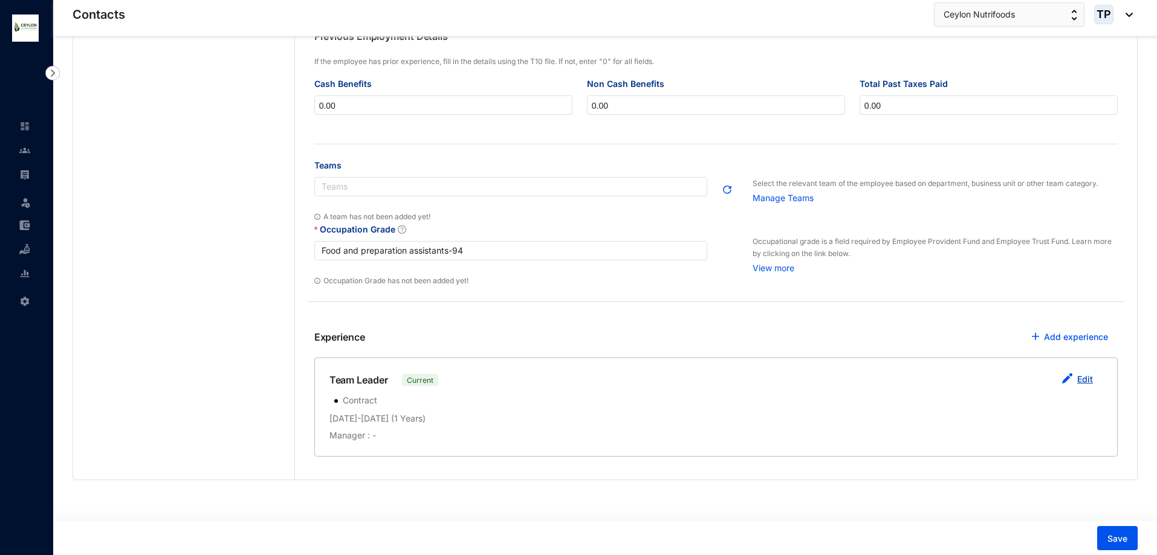
click at [1070, 369] on button "Edit" at bounding box center [1077, 380] width 51 height 24
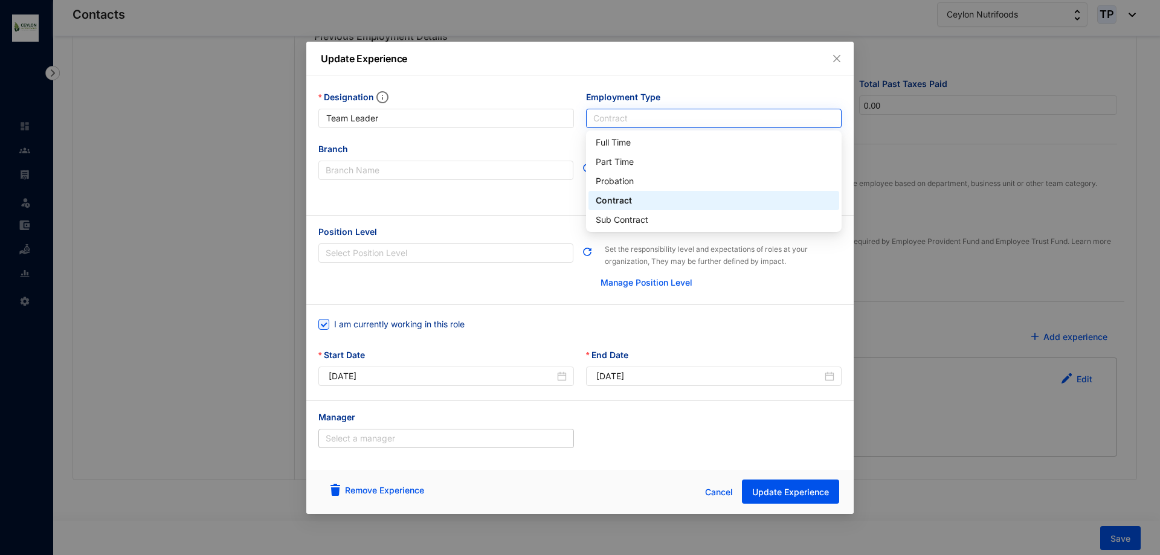
click at [675, 116] on span "Contract" at bounding box center [714, 118] width 241 height 18
click at [763, 136] on div "Full Time" at bounding box center [714, 142] width 236 height 13
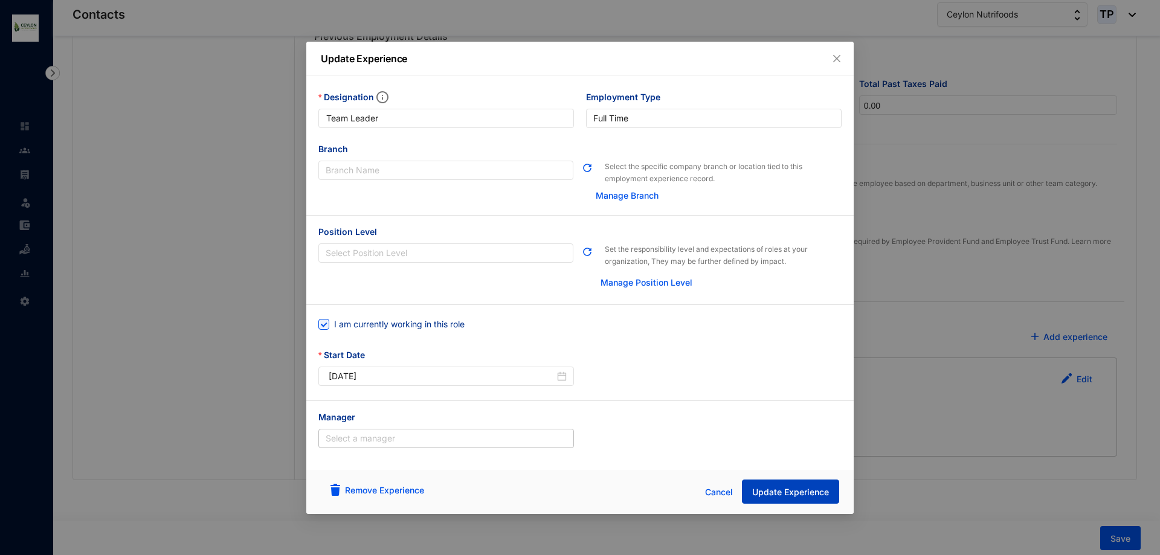
click at [804, 485] on button "Update Experience" at bounding box center [790, 492] width 97 height 24
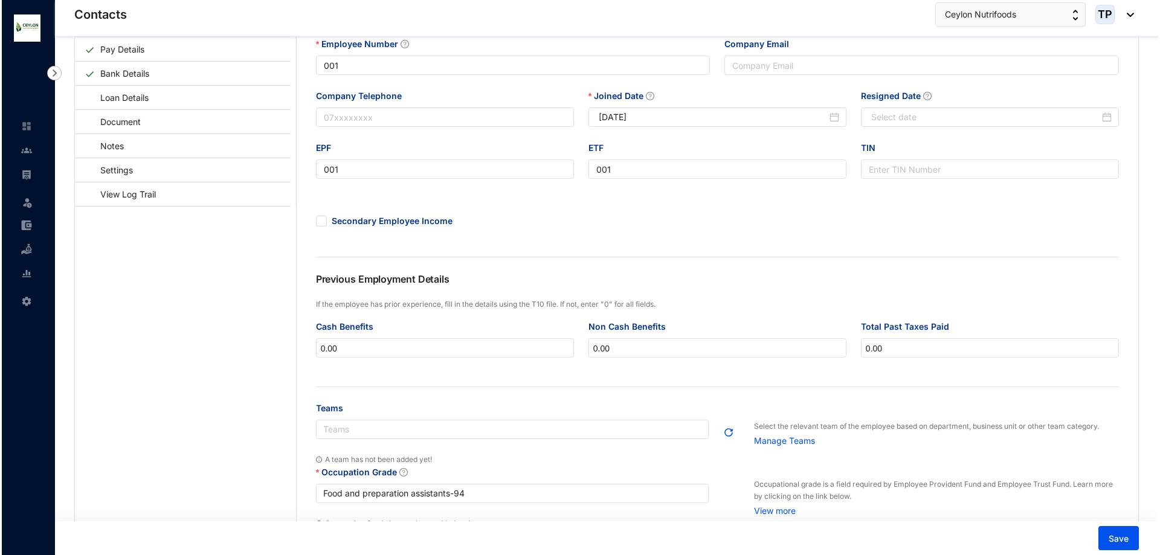
scroll to position [0, 0]
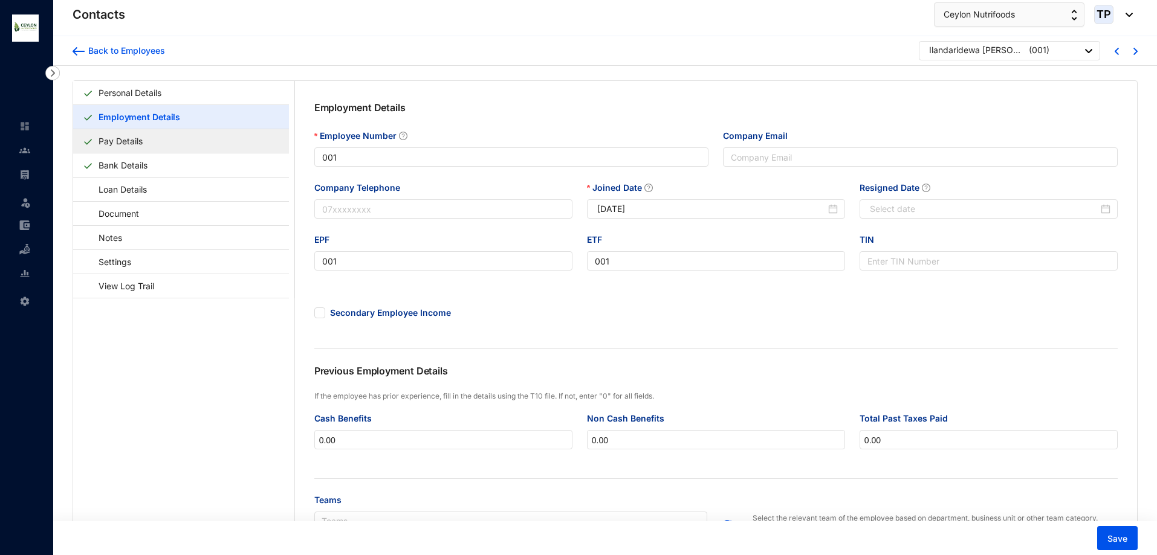
click at [147, 133] on link "Pay Details" at bounding box center [121, 141] width 54 height 25
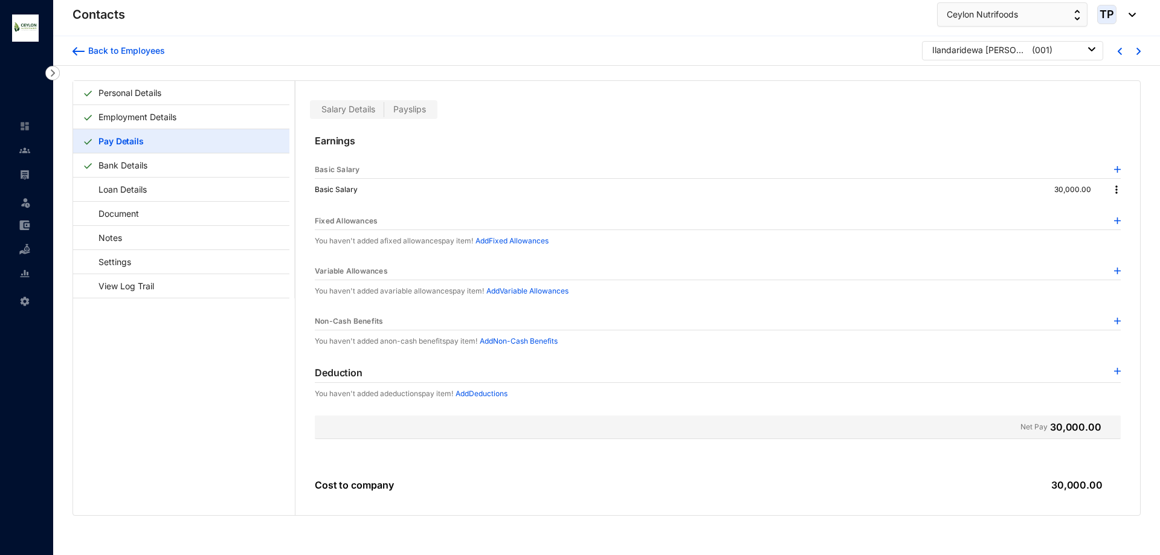
click at [355, 186] on p "Basic Salary" at bounding box center [342, 190] width 55 height 12
click at [346, 171] on p "Basic Salary" at bounding box center [337, 170] width 45 height 12
click at [1116, 187] on img at bounding box center [1117, 190] width 12 height 12
click at [1116, 201] on li "Edit" at bounding box center [1125, 210] width 30 height 19
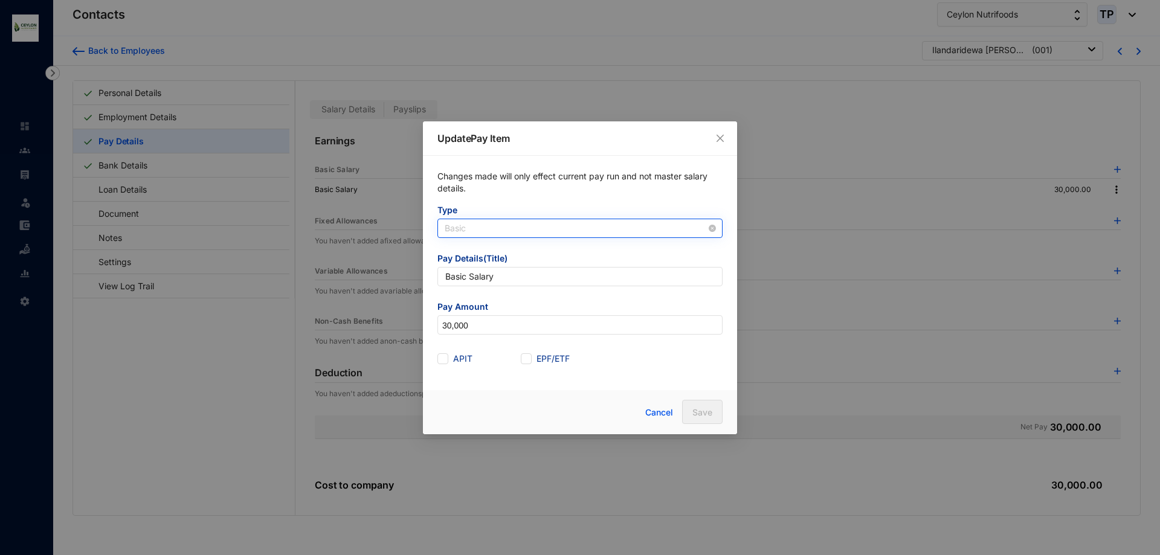
click at [495, 227] on span "Basic" at bounding box center [580, 228] width 271 height 18
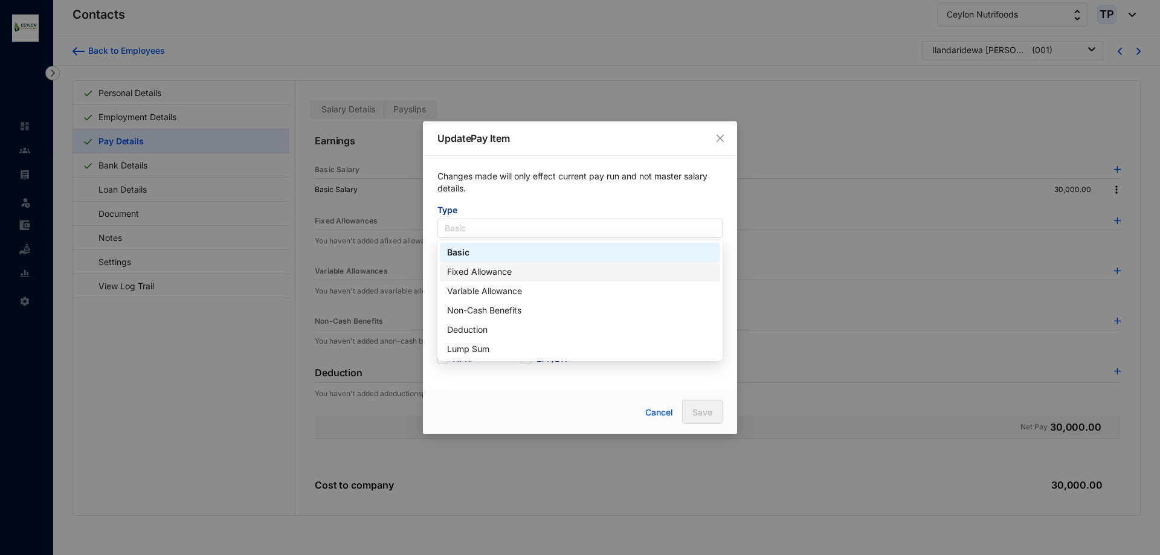
click at [557, 273] on div "Fixed Allowance" at bounding box center [580, 271] width 266 height 13
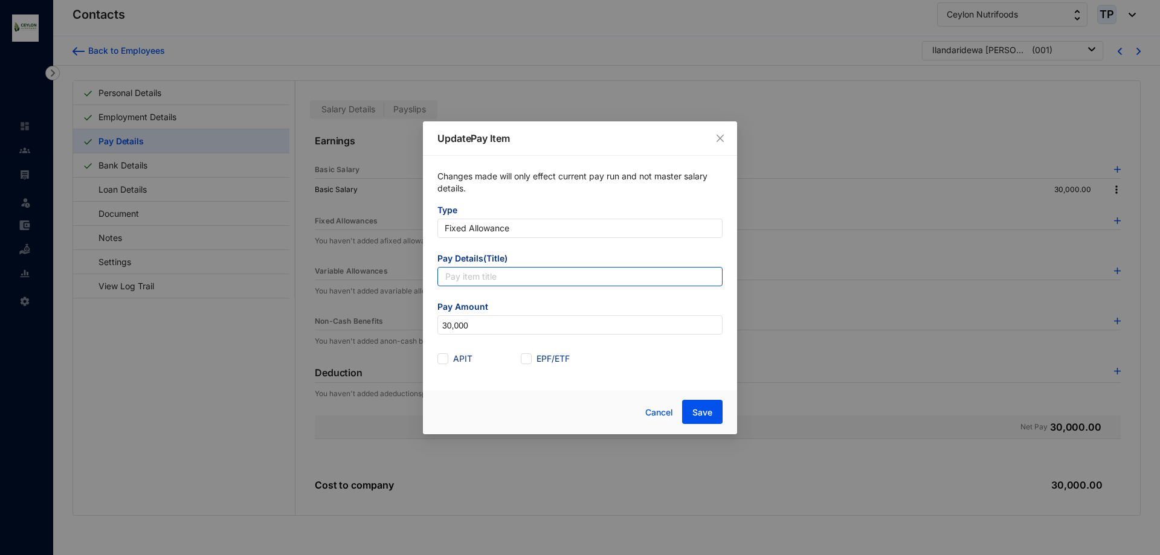
click at [557, 274] on input "text" at bounding box center [580, 276] width 285 height 19
type input "Basic Salary"
click at [444, 363] on span at bounding box center [443, 359] width 11 height 11
click at [444, 362] on input "APIT" at bounding box center [442, 358] width 8 height 8
checkbox input "true"
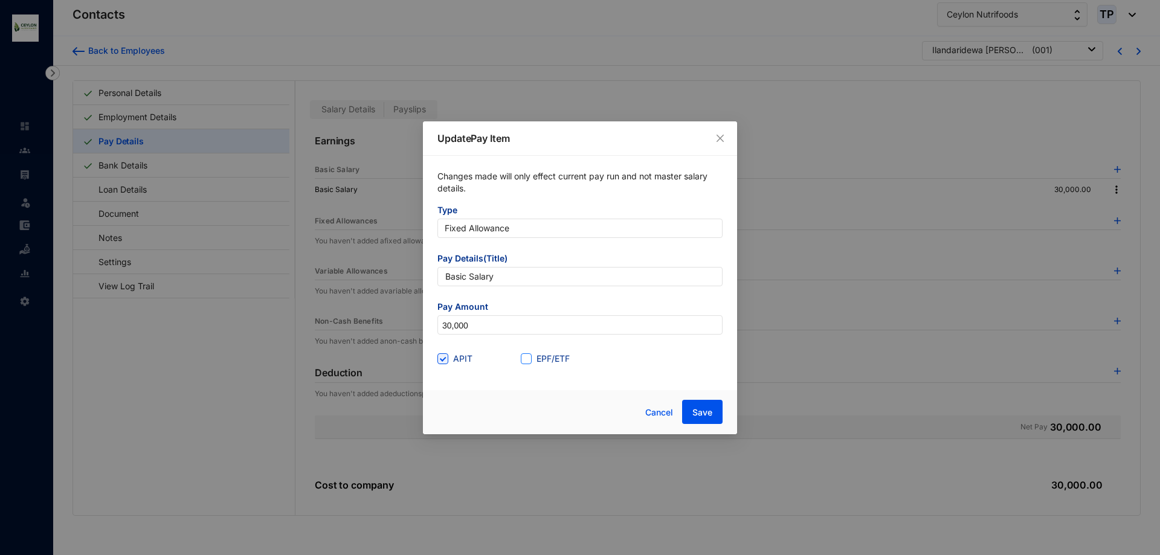
click at [532, 358] on span "EPF/ETF" at bounding box center [553, 358] width 43 height 13
click at [529, 358] on input "EPF/ETF" at bounding box center [525, 358] width 8 height 8
checkbox input "true"
click at [705, 415] on span "Save" at bounding box center [703, 413] width 20 height 12
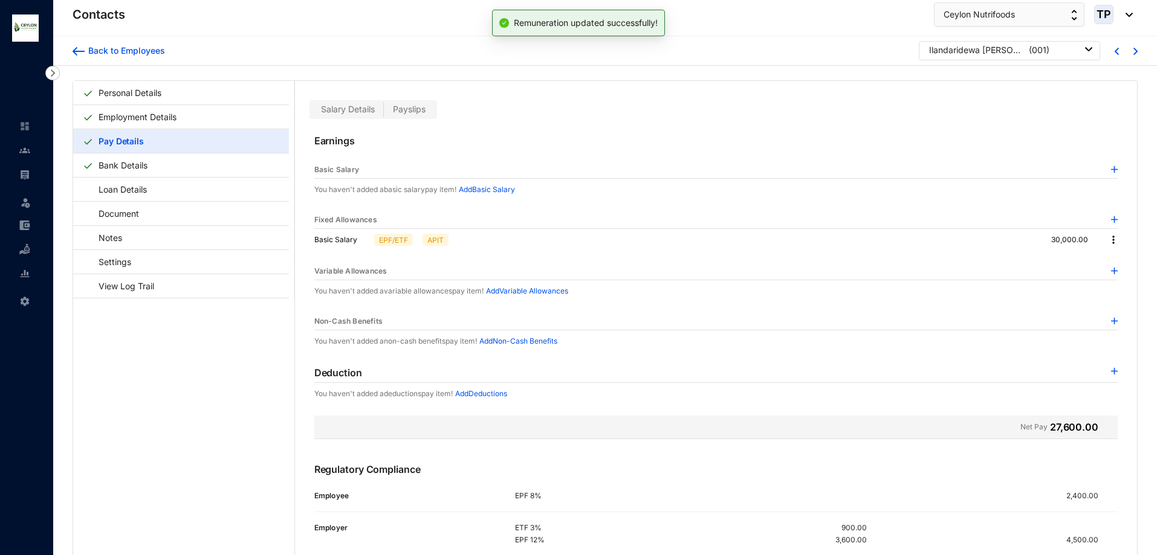
scroll to position [30, 0]
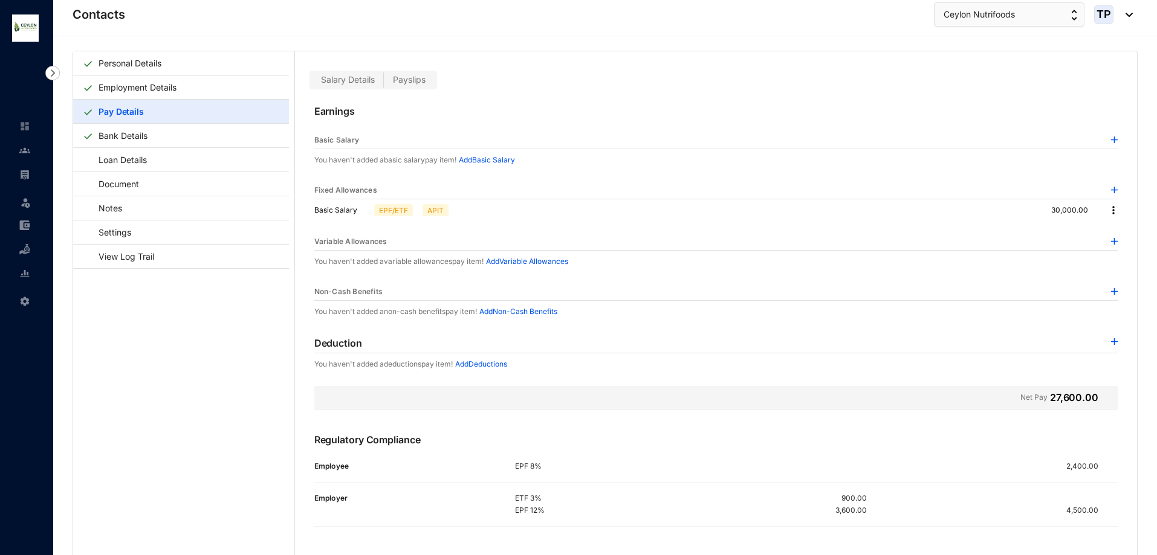
click at [1110, 212] on img at bounding box center [1113, 210] width 12 height 12
click at [1116, 231] on span "Edit" at bounding box center [1120, 230] width 15 height 13
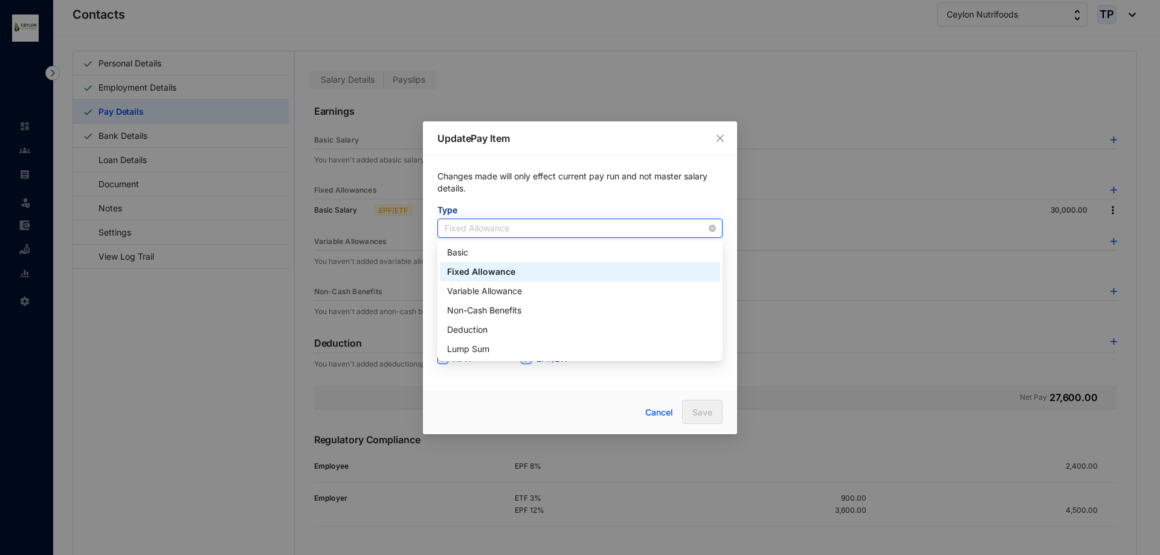
click at [485, 229] on span "Fixed Allowance" at bounding box center [580, 228] width 271 height 18
click at [513, 253] on div "Basic" at bounding box center [580, 252] width 266 height 13
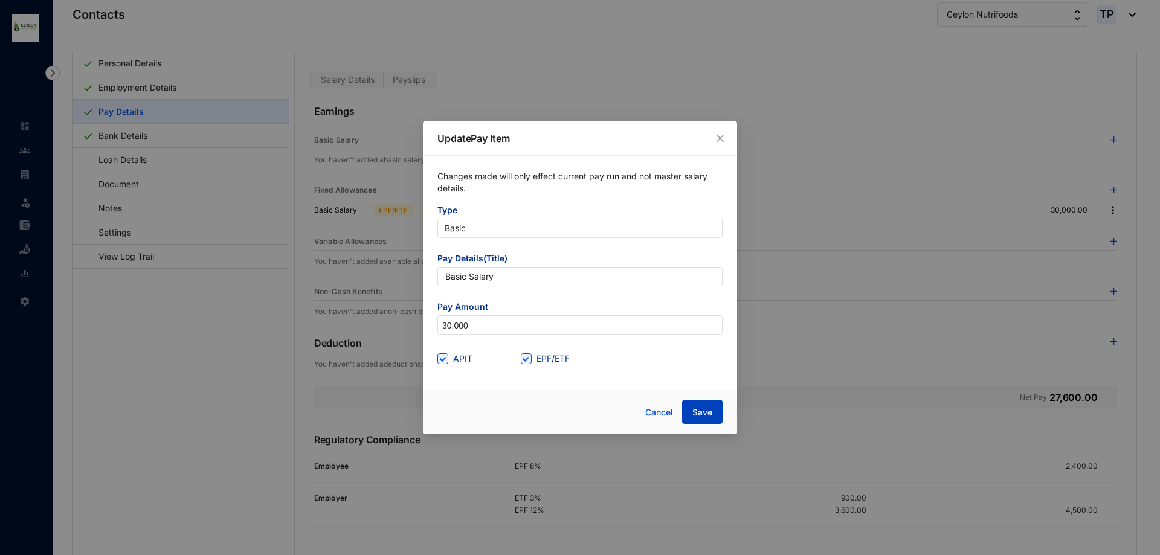
click at [709, 414] on span "Save" at bounding box center [703, 413] width 20 height 12
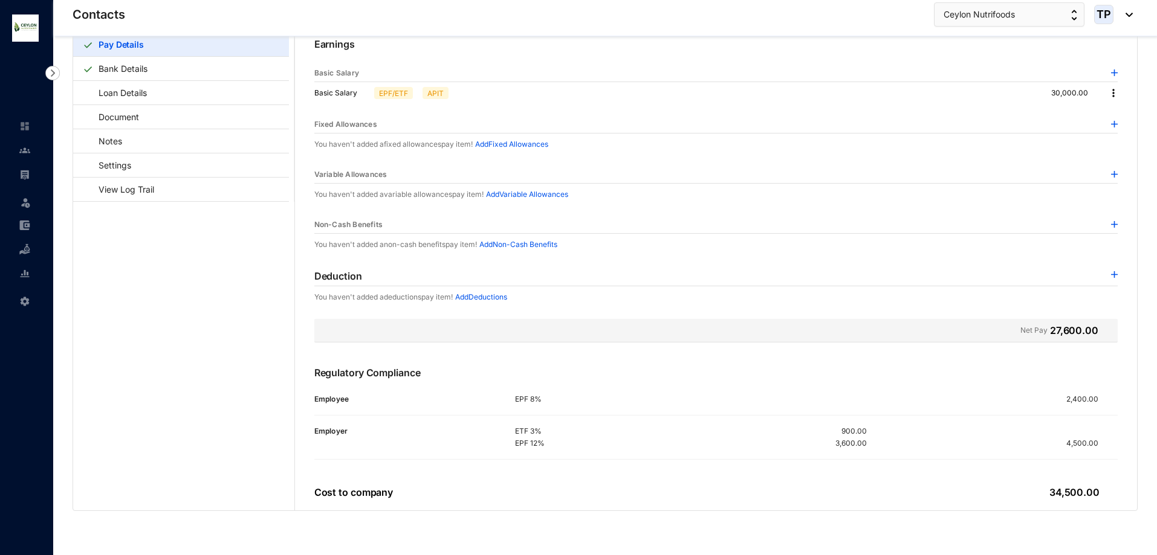
click at [953, 521] on div "Personal Details Employment Details Pay Details Bank Details Loan Details Docum…" at bounding box center [605, 262] width 1104 height 586
click at [152, 67] on link "Bank Details" at bounding box center [123, 68] width 59 height 25
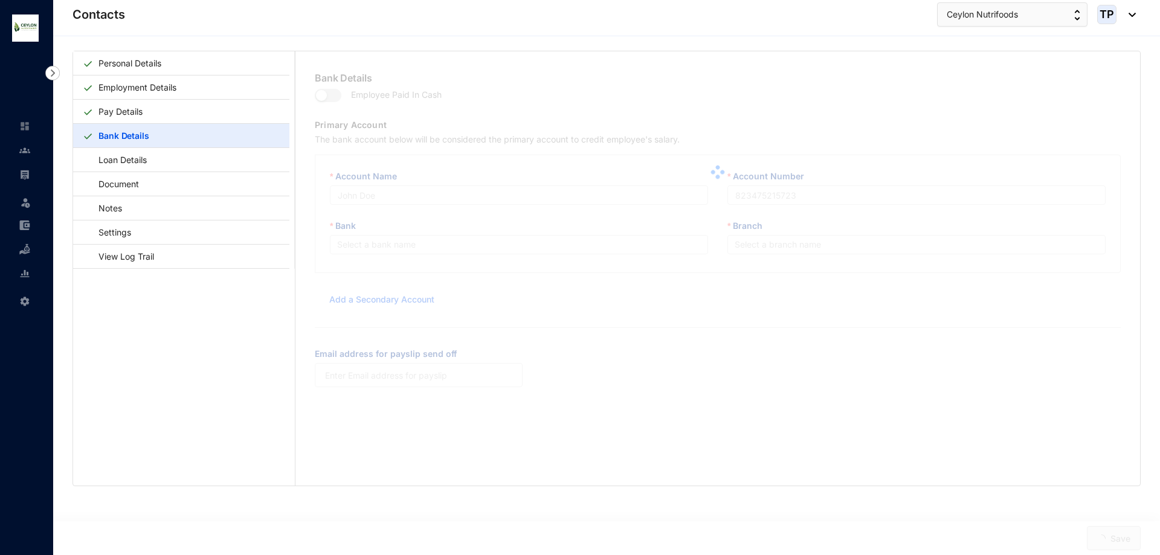
type input "I.[PERSON_NAME]"
type input "1000876022"
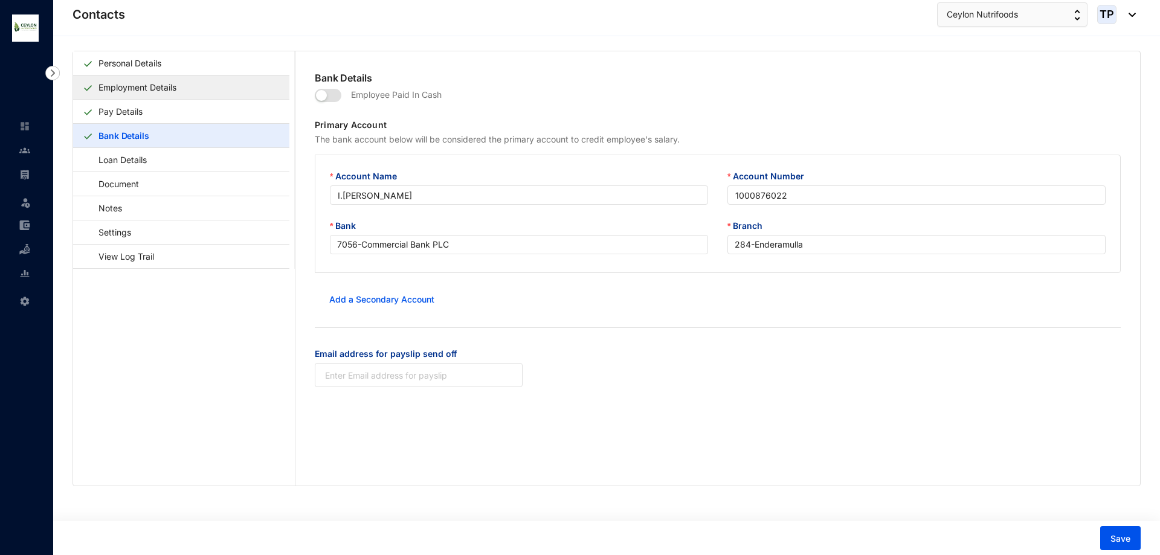
click at [173, 94] on link "Employment Details" at bounding box center [138, 87] width 88 height 25
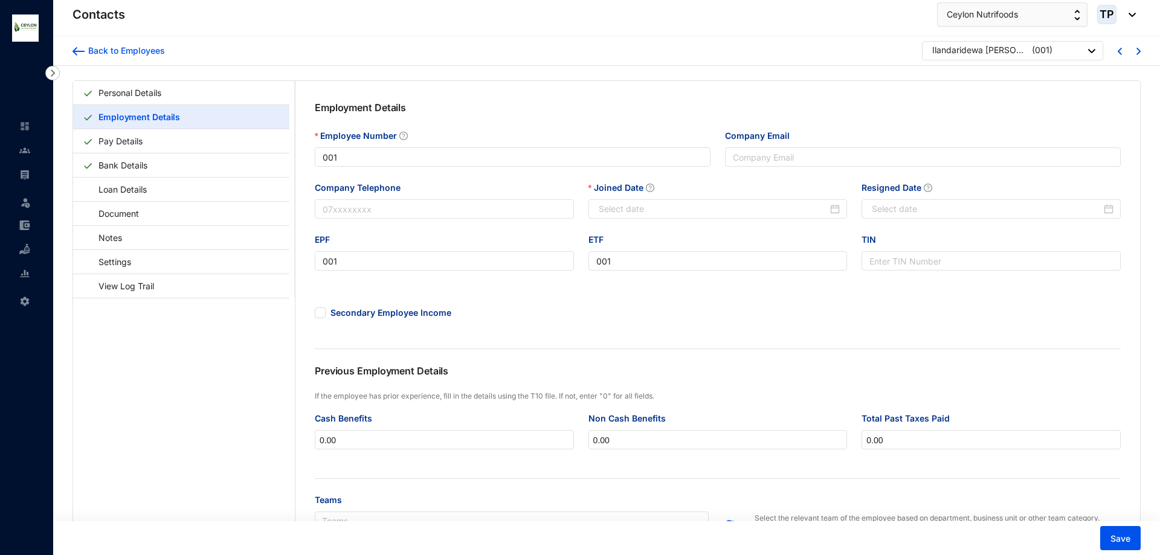
type input "[DATE]"
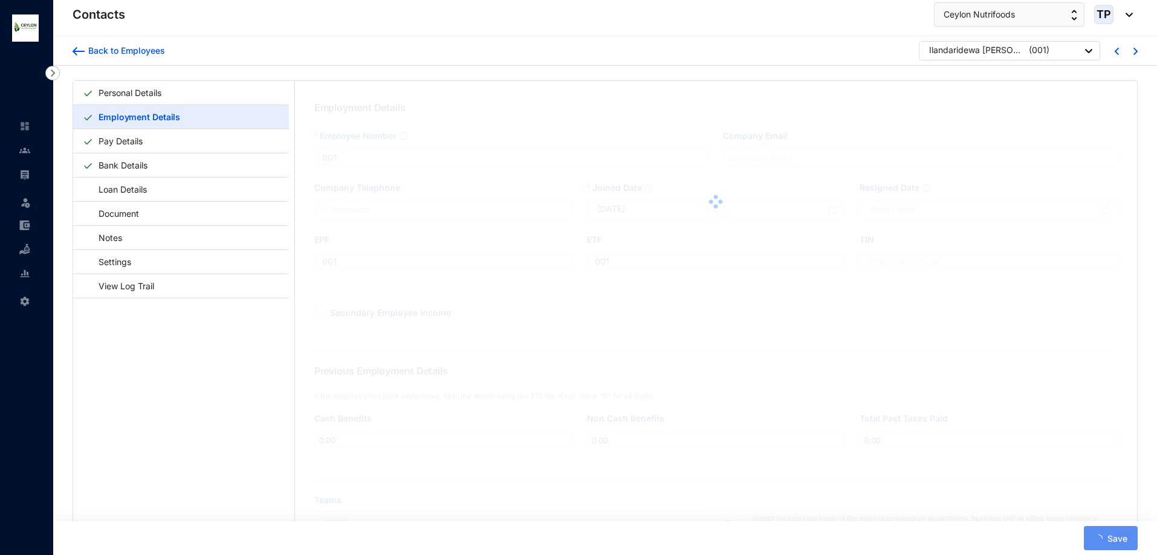
click at [166, 101] on link "Personal Details" at bounding box center [130, 92] width 73 height 25
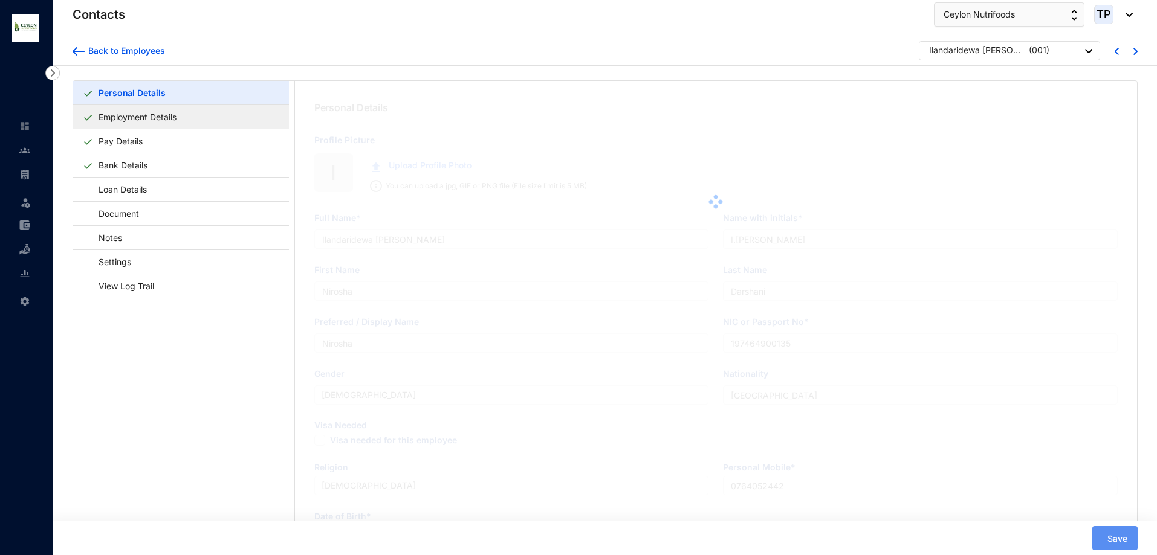
type input "[DATE]"
click at [147, 143] on link "Pay Details" at bounding box center [121, 141] width 54 height 25
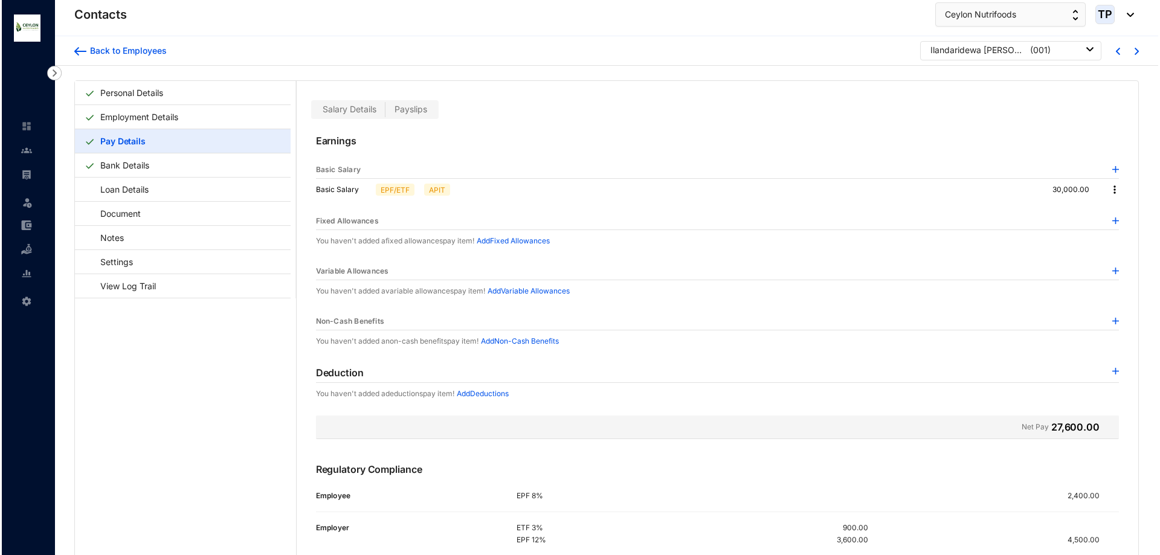
scroll to position [30, 0]
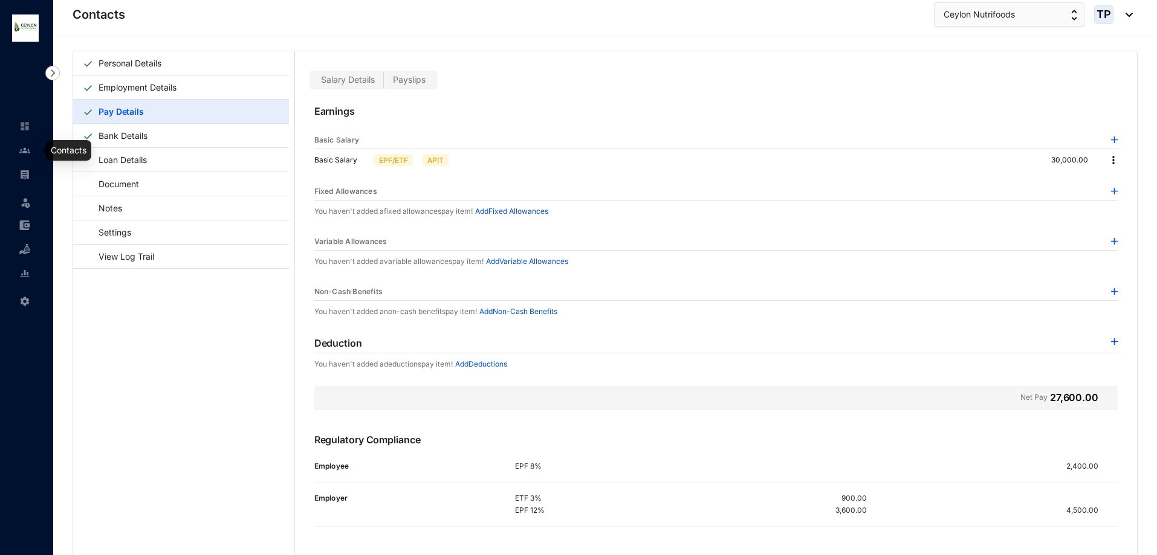
click at [19, 152] on link at bounding box center [34, 150] width 30 height 12
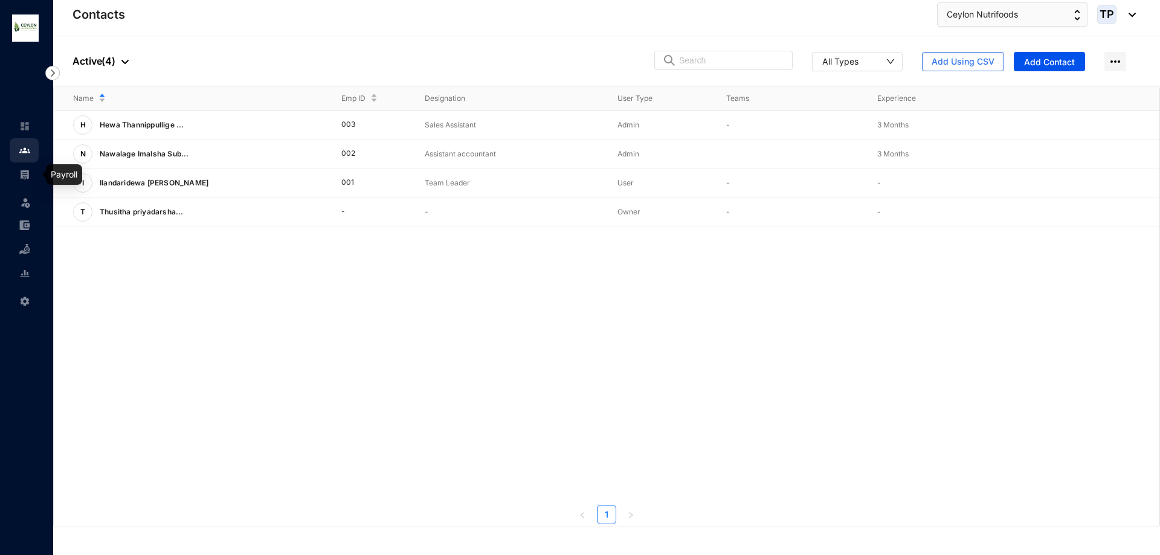
click at [19, 176] on link at bounding box center [34, 175] width 30 height 12
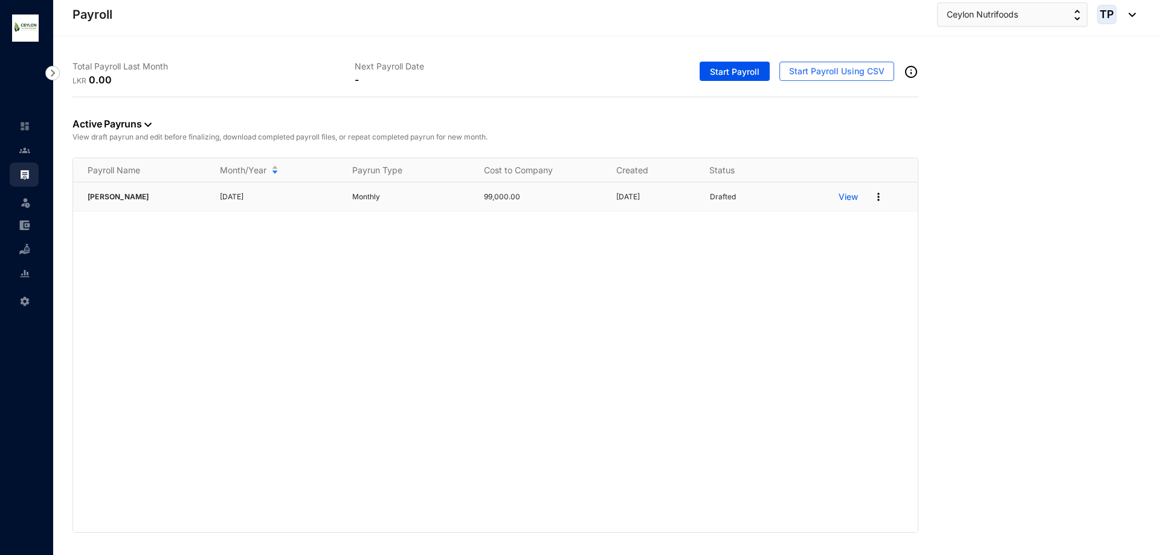
click at [853, 200] on p "View" at bounding box center [848, 197] width 19 height 12
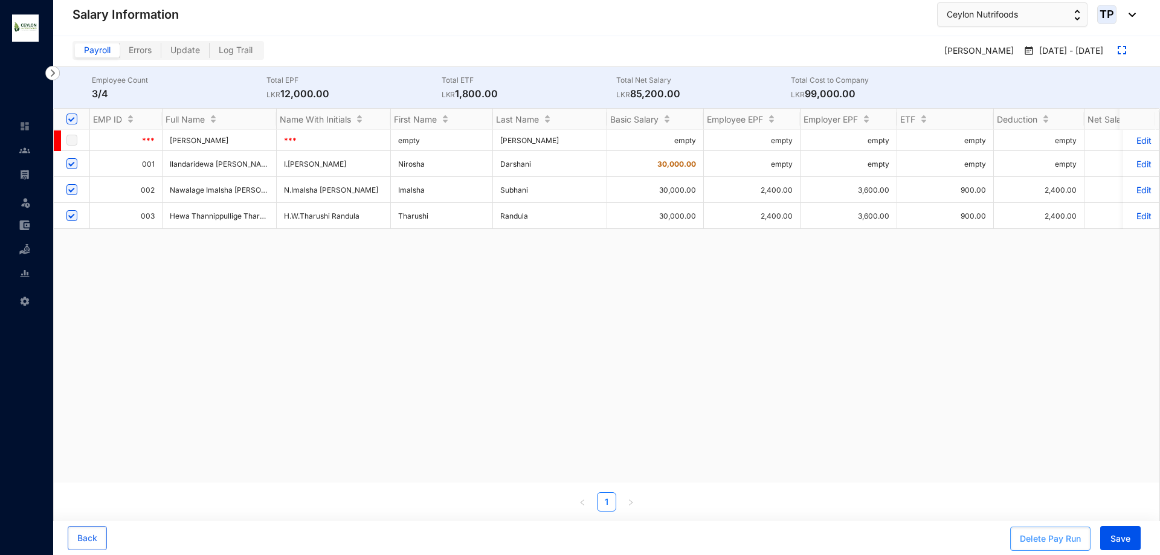
click at [1048, 534] on div "Delete Pay Run" at bounding box center [1050, 539] width 61 height 12
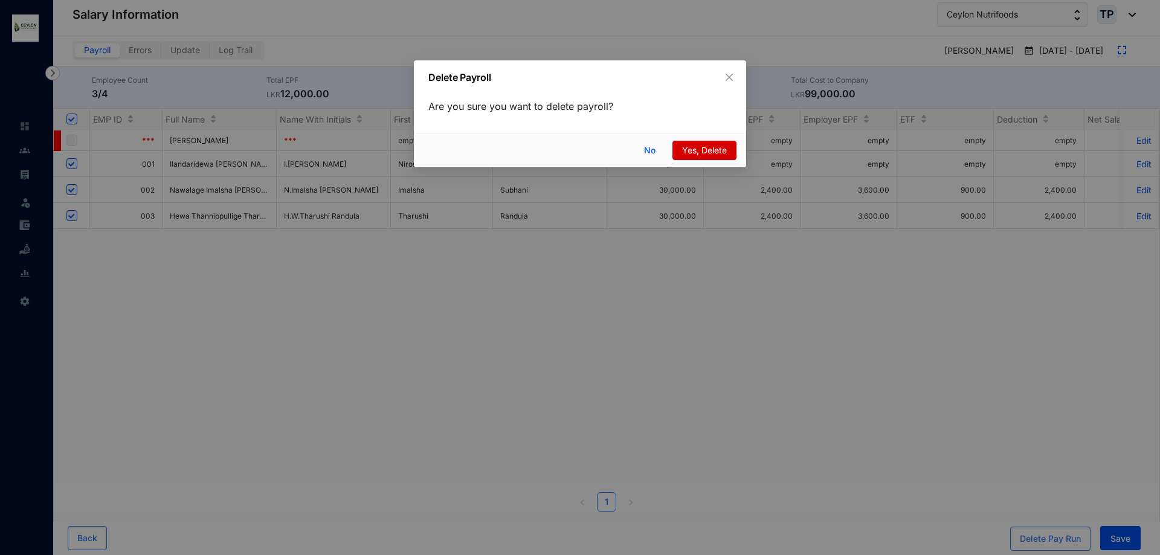
click at [713, 145] on span "Yes, Delete" at bounding box center [704, 150] width 45 height 13
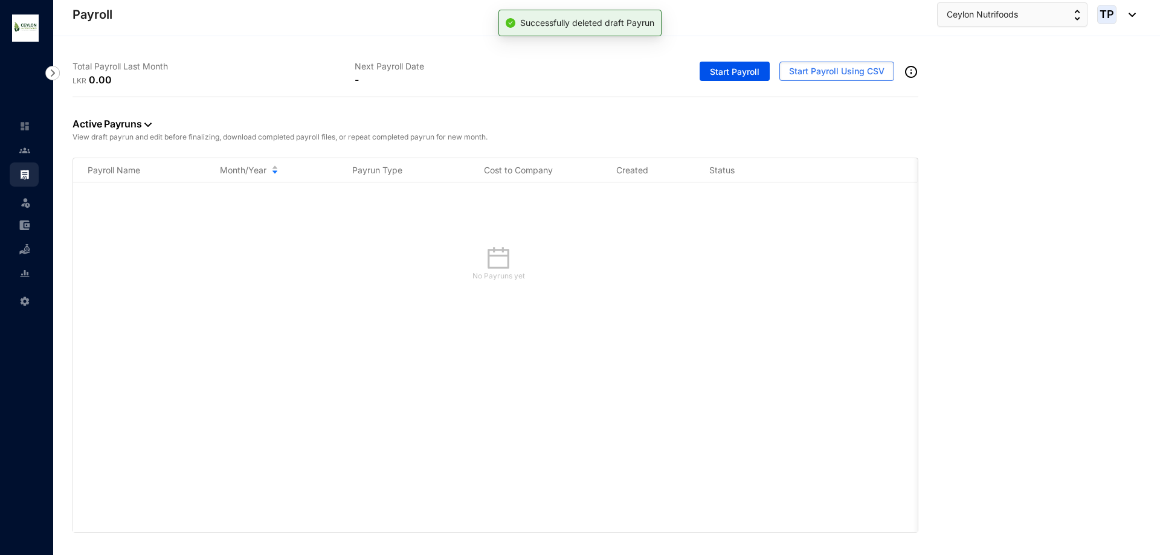
click at [910, 73] on img at bounding box center [911, 72] width 15 height 15
click at [864, 74] on span "Start Payroll Using CSV" at bounding box center [836, 71] width 95 height 12
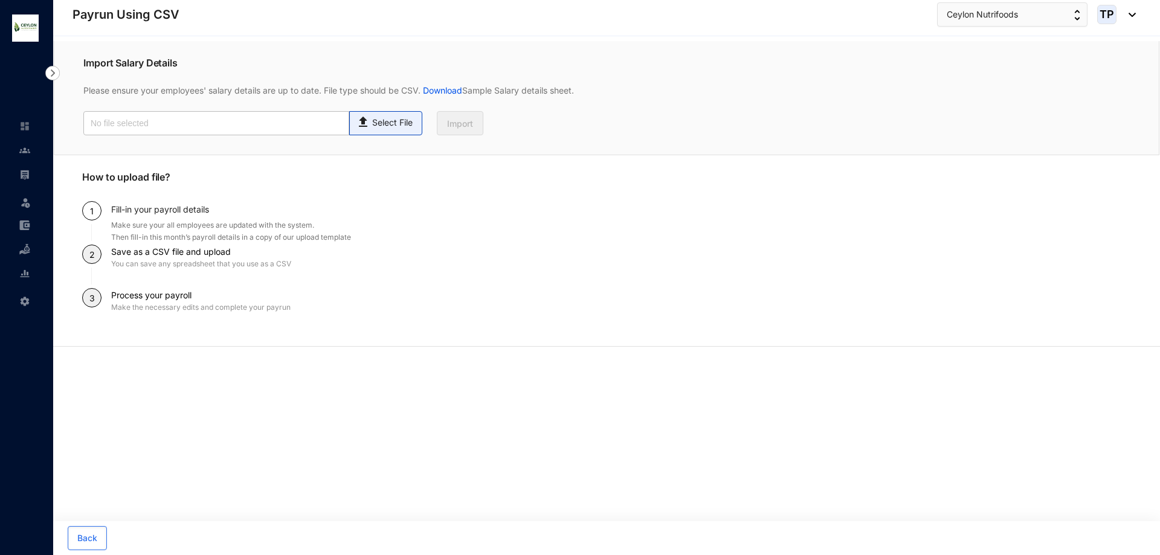
click at [411, 115] on div "Select File" at bounding box center [386, 121] width 60 height 18
click at [0, 0] on input "Select File" at bounding box center [0, 0] width 0 height 0
click at [25, 169] on img at bounding box center [24, 174] width 11 height 11
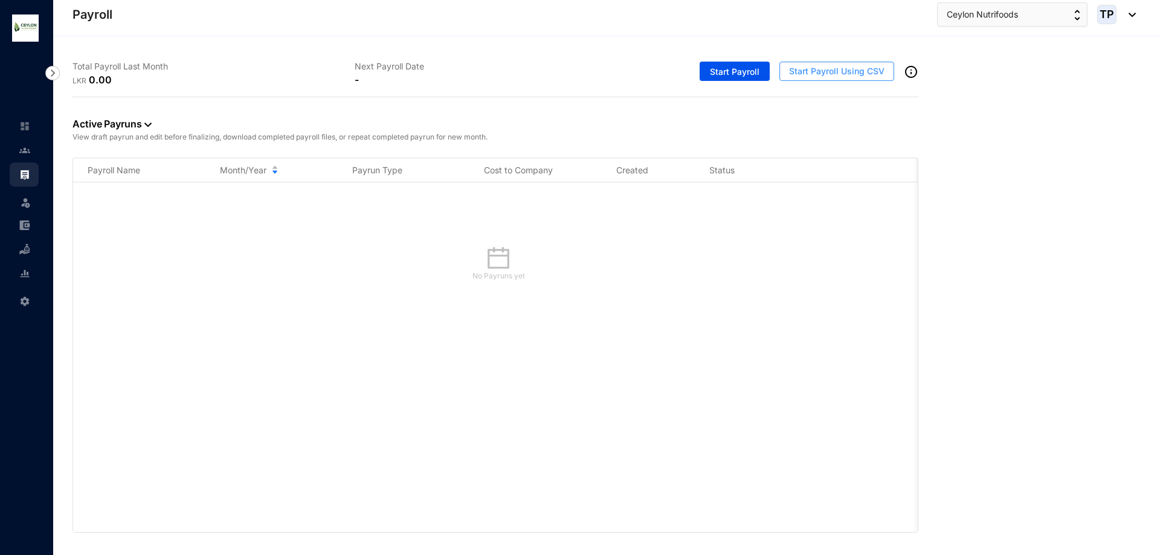
click at [849, 71] on span "Start Payroll Using CSV" at bounding box center [836, 71] width 95 height 12
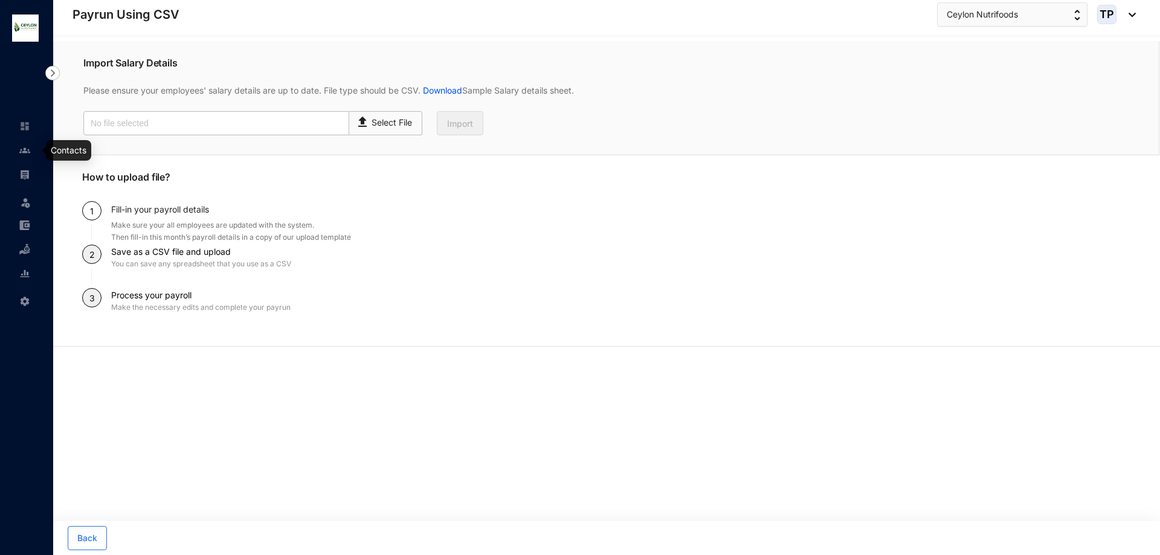
click at [26, 157] on link at bounding box center [34, 150] width 30 height 12
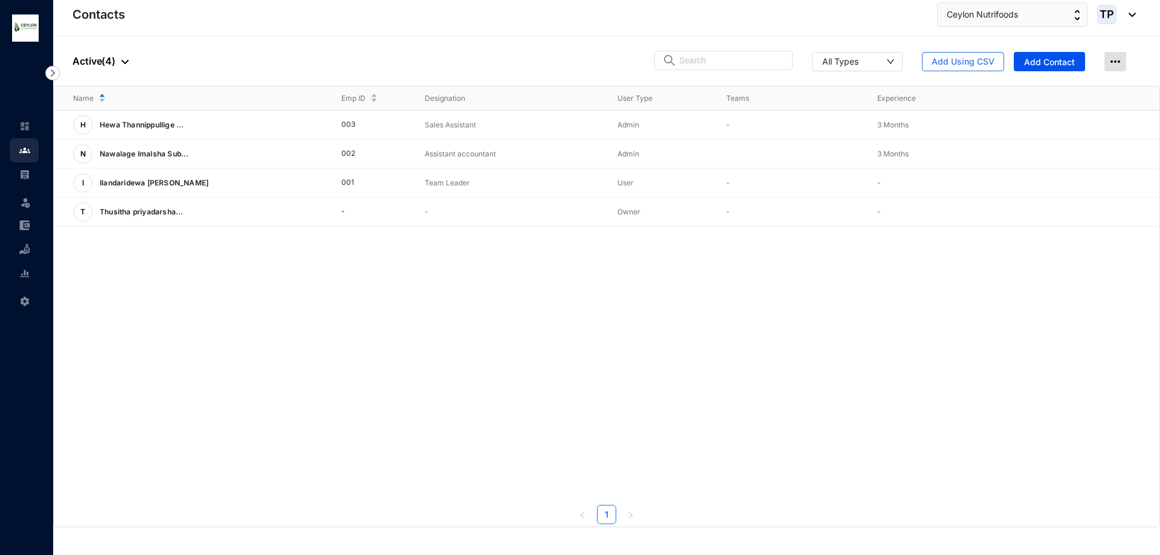
click at [1111, 54] on img at bounding box center [1116, 61] width 22 height 19
click at [1000, 71] on div "People Active ( 4 ) All Types Add Using CSV Add Contact" at bounding box center [606, 61] width 1107 height 50
click at [974, 60] on span "Add Using CSV" at bounding box center [963, 62] width 63 height 12
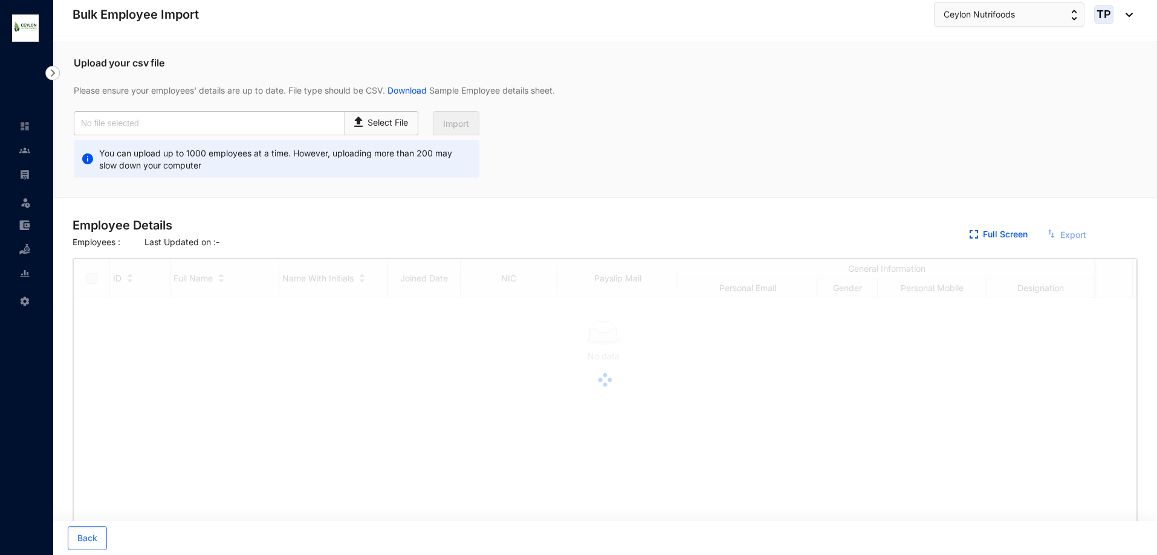
checkbox input "true"
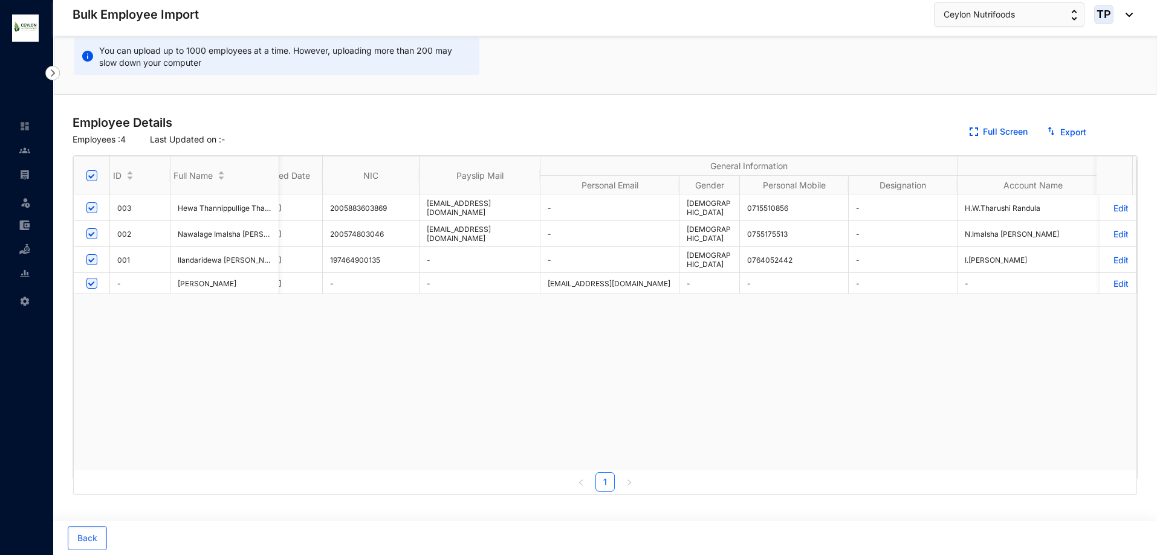
scroll to position [0, 410]
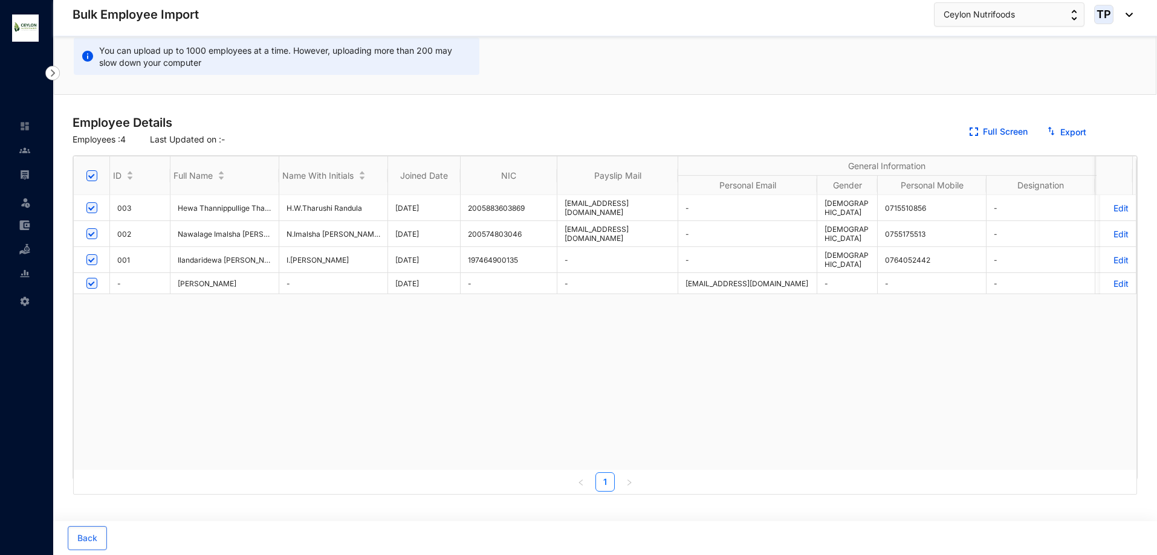
click at [6, 151] on ul "Leave Settings" at bounding box center [26, 213] width 53 height 198
click at [8, 121] on ul "Leave Settings" at bounding box center [26, 213] width 53 height 198
click at [19, 130] on link at bounding box center [34, 126] width 30 height 12
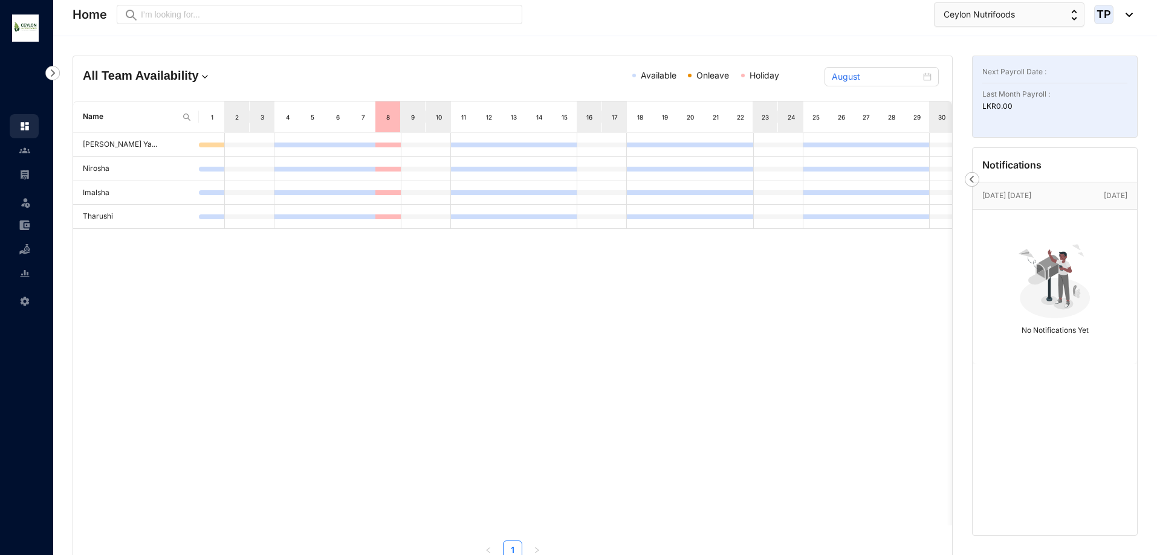
click at [19, 154] on link at bounding box center [34, 150] width 30 height 12
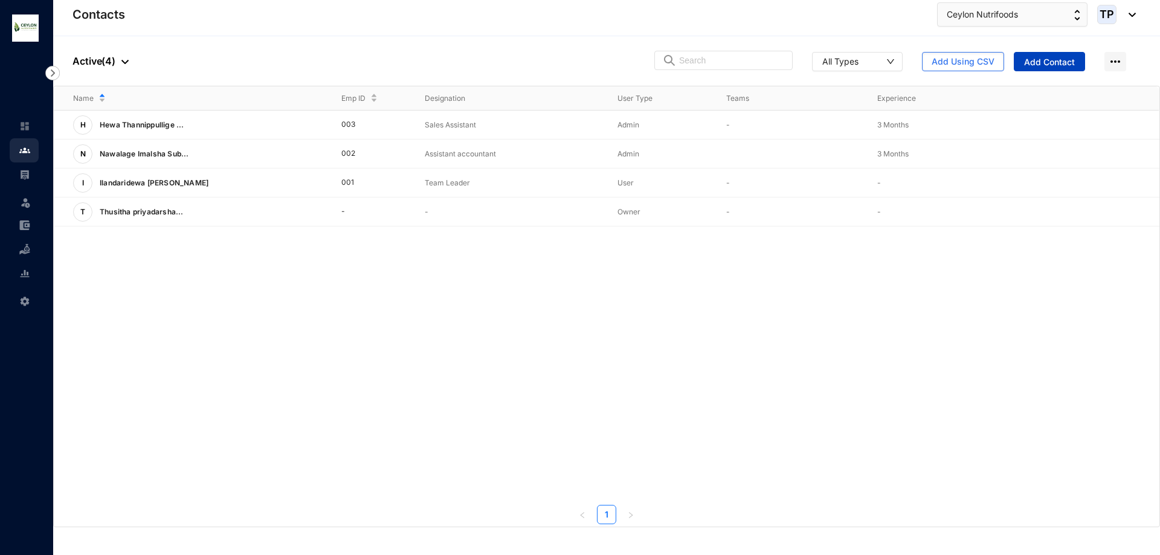
click at [1062, 64] on span "Add Contact" at bounding box center [1049, 62] width 51 height 12
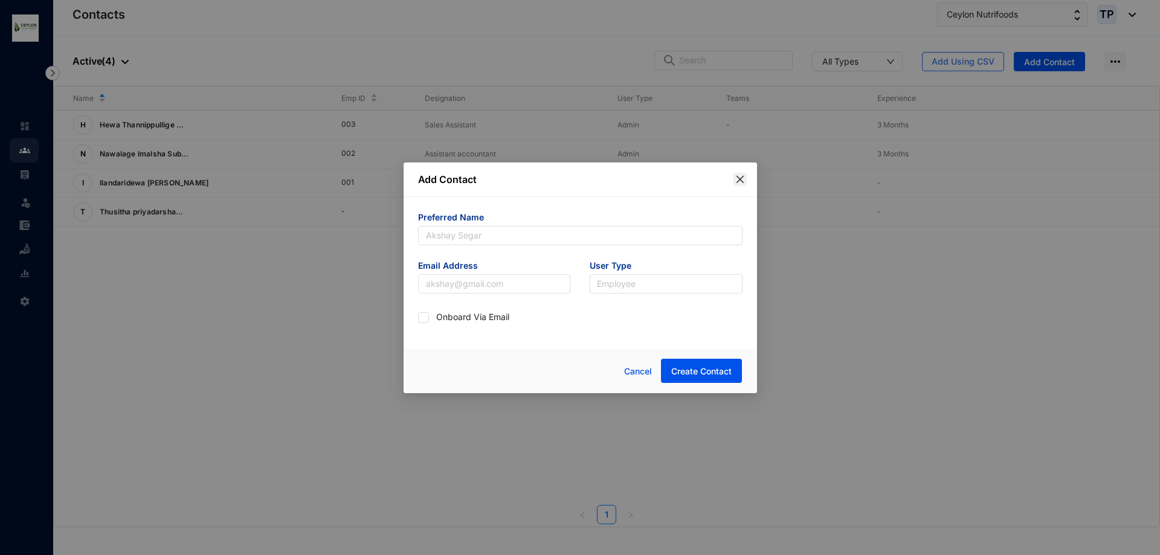
click at [736, 183] on icon "close" at bounding box center [741, 180] width 10 height 10
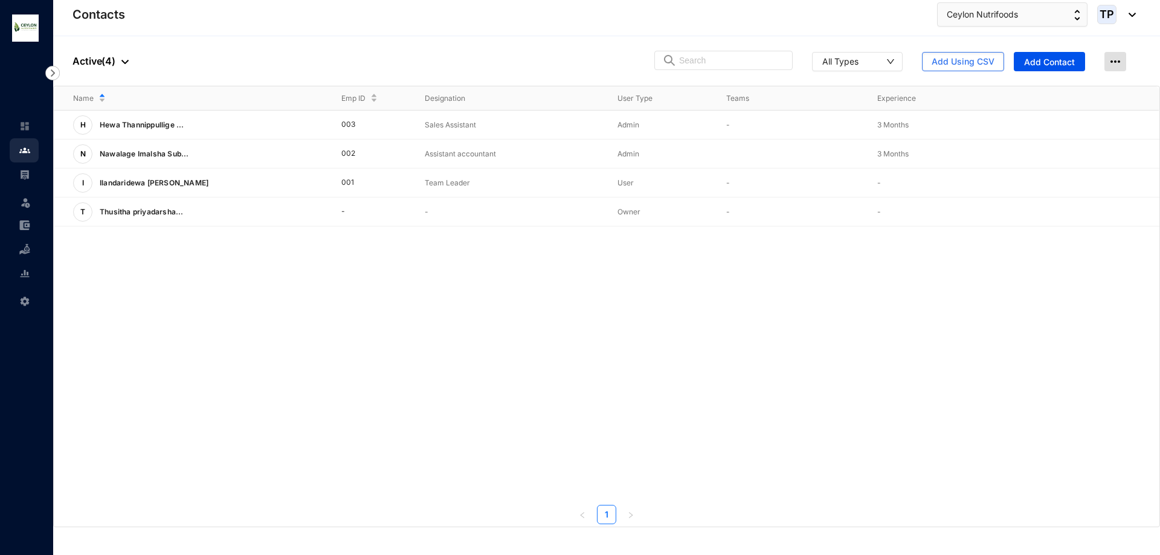
click at [1115, 66] on img at bounding box center [1116, 61] width 22 height 19
click at [25, 175] on img at bounding box center [24, 174] width 11 height 11
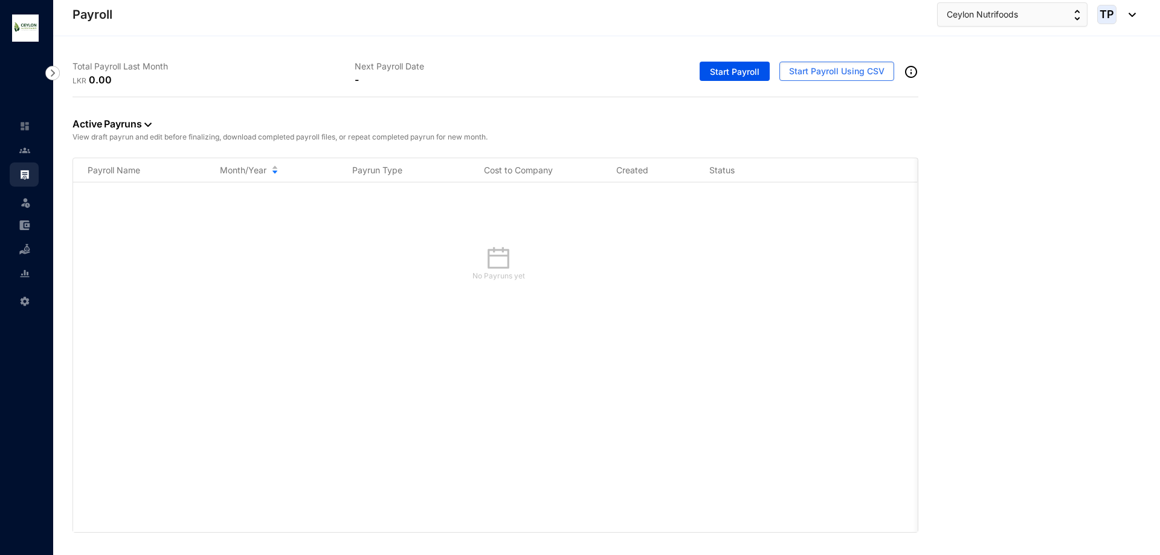
drag, startPoint x: 76, startPoint y: 78, endPoint x: 91, endPoint y: 82, distance: 16.1
click at [77, 78] on p "LKR" at bounding box center [81, 81] width 16 height 12
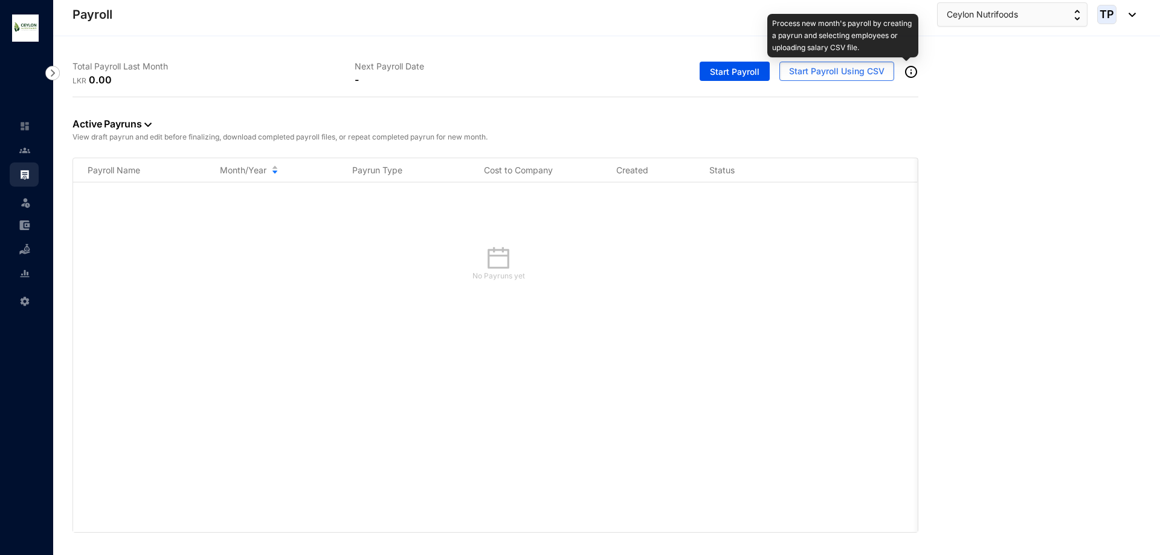
click at [918, 70] on img at bounding box center [911, 72] width 15 height 15
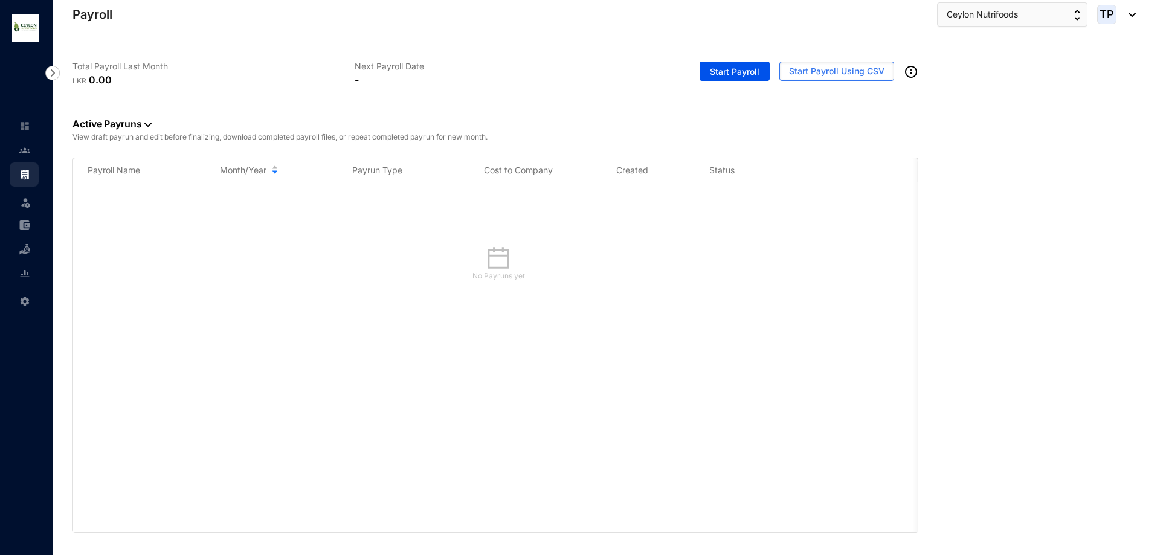
click at [29, 195] on span at bounding box center [25, 201] width 12 height 24
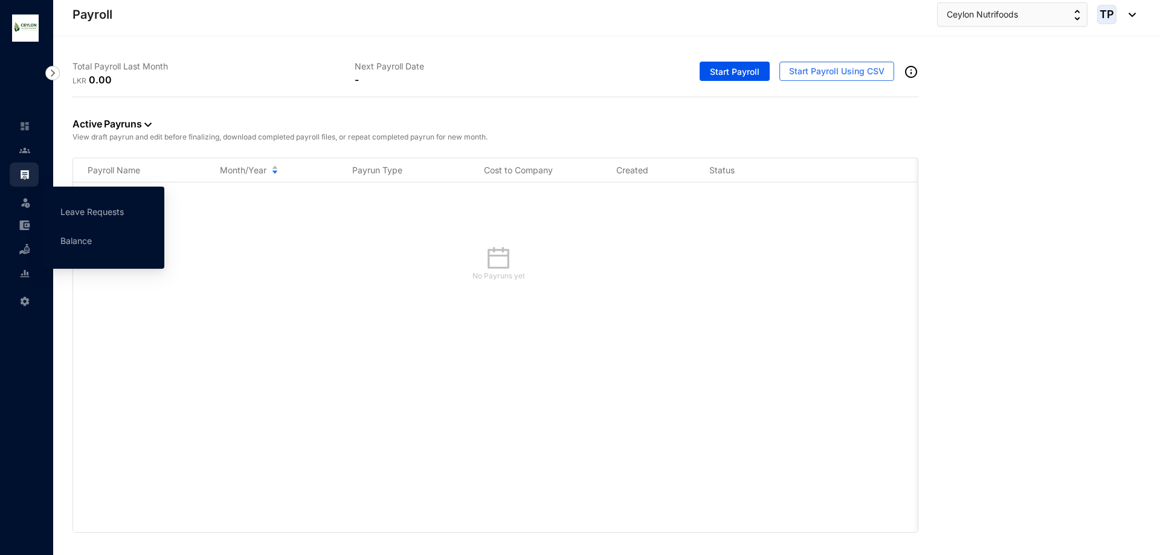
click at [29, 204] on img at bounding box center [25, 202] width 12 height 12
click at [22, 204] on img at bounding box center [25, 202] width 12 height 12
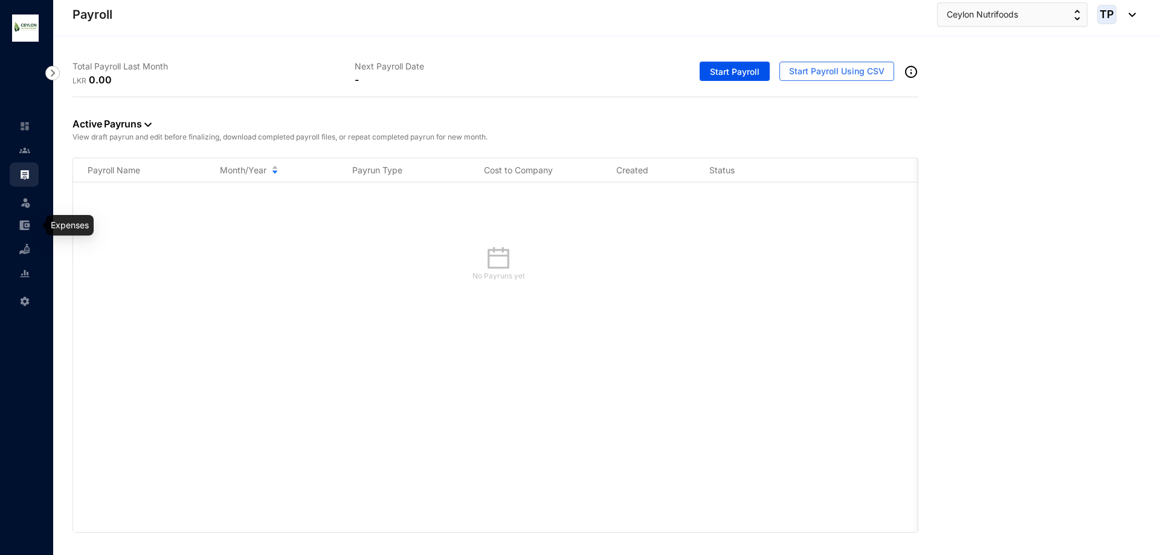
click at [28, 226] on img at bounding box center [24, 225] width 11 height 11
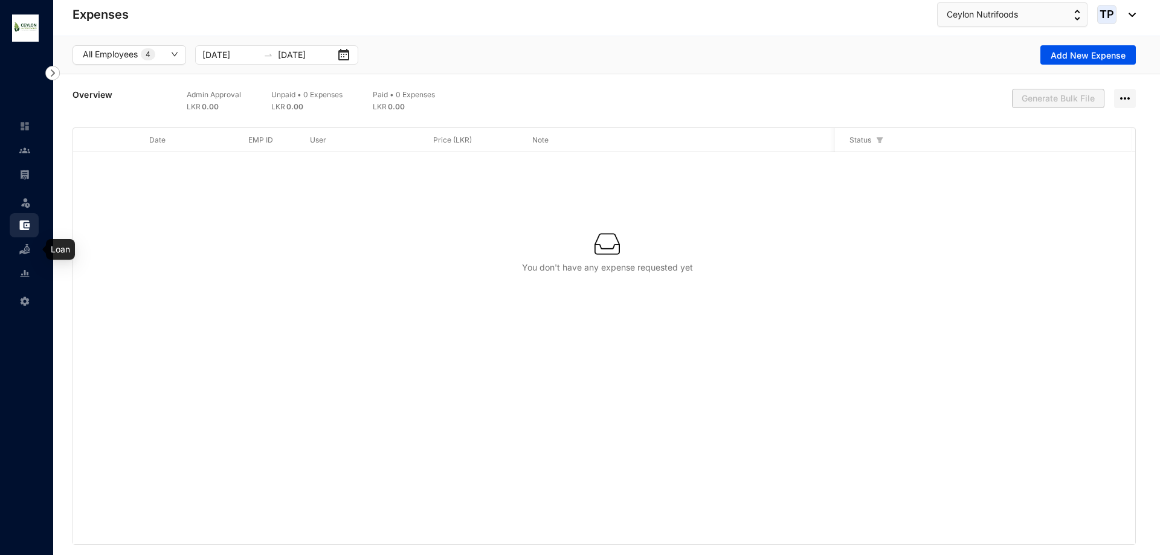
click at [25, 248] on img at bounding box center [24, 249] width 11 height 11
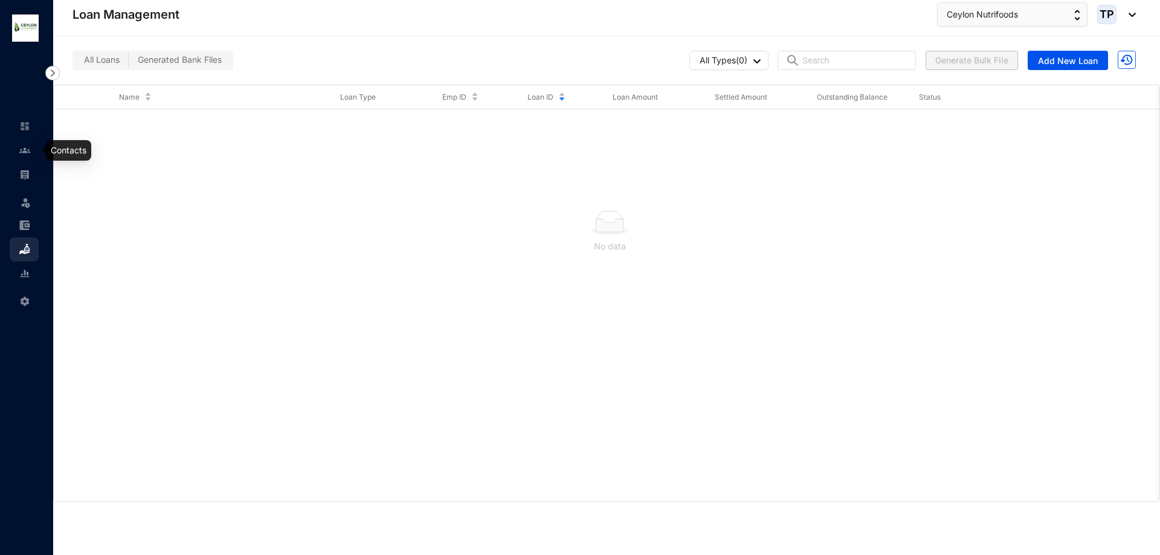
click at [36, 156] on link at bounding box center [34, 150] width 30 height 12
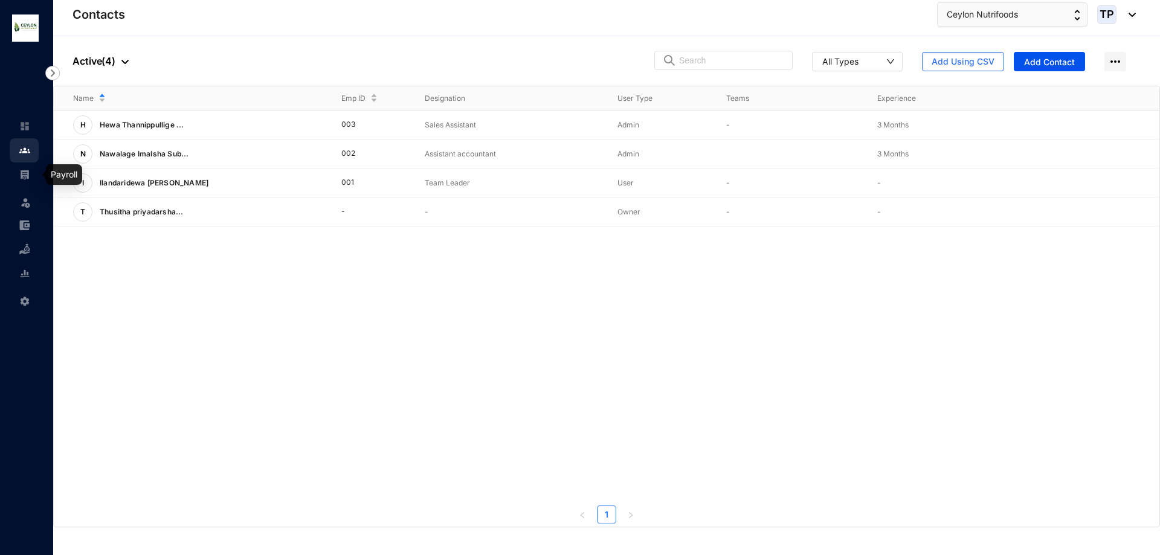
click at [24, 173] on img at bounding box center [24, 174] width 11 height 11
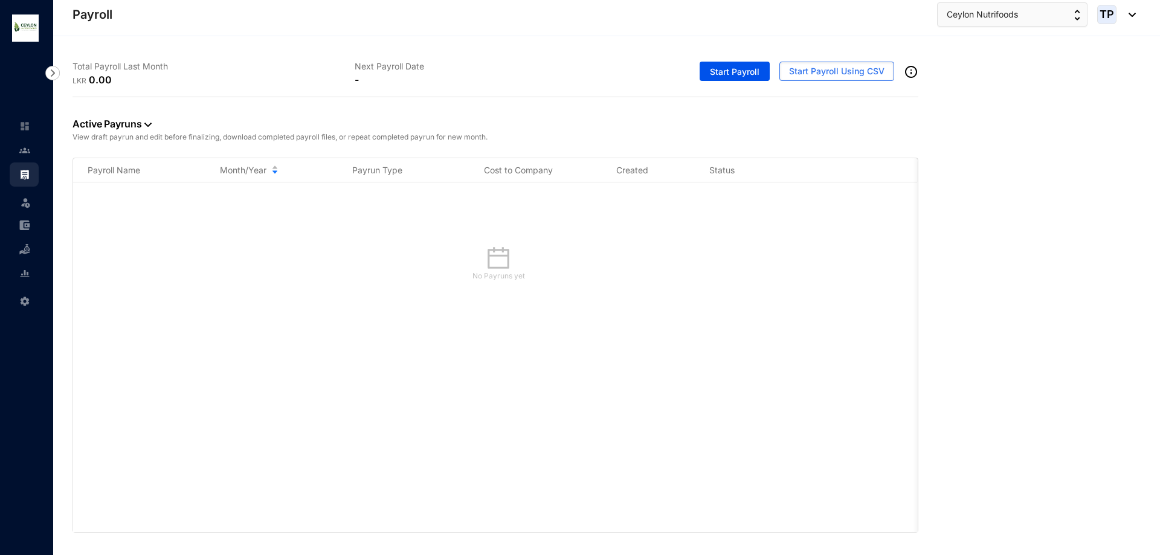
click at [366, 79] on div "-" at bounding box center [496, 80] width 282 height 15
click at [146, 127] on link "Active Payruns" at bounding box center [112, 124] width 79 height 12
click at [146, 127] on img at bounding box center [147, 125] width 7 height 4
click at [117, 161] on span "Draft" at bounding box center [112, 163] width 60 height 13
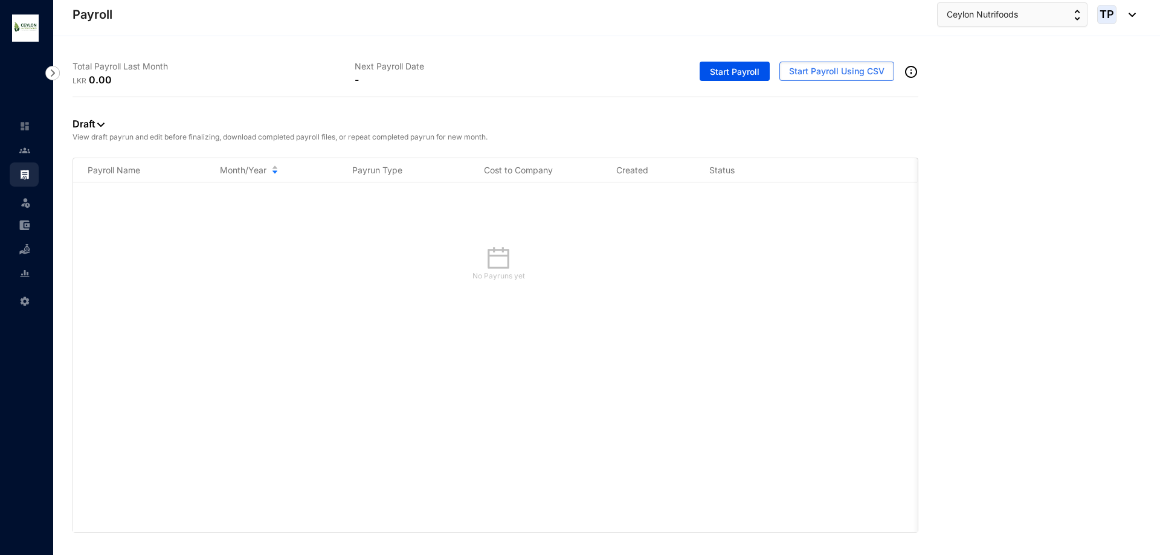
click at [100, 126] on img at bounding box center [100, 125] width 7 height 4
click at [108, 137] on li "Active Payruns" at bounding box center [112, 144] width 74 height 19
click at [853, 76] on span "Start Payroll Using CSV" at bounding box center [836, 71] width 95 height 12
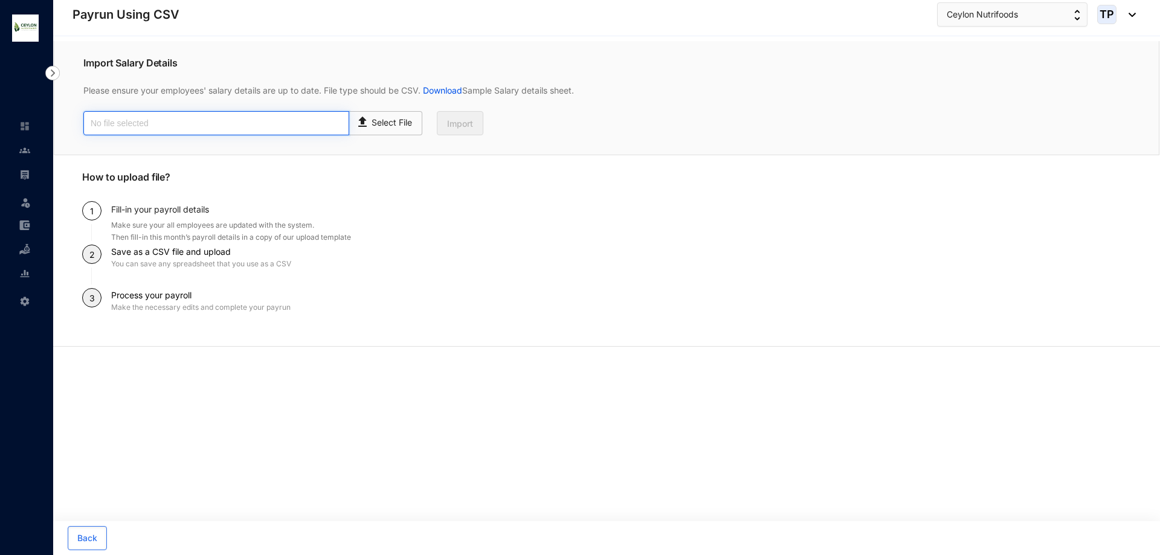
click at [132, 124] on input "text" at bounding box center [216, 123] width 266 height 24
click at [451, 91] on link "Download" at bounding box center [442, 90] width 42 height 10
